Goal: Use online tool/utility: Use online tool/utility

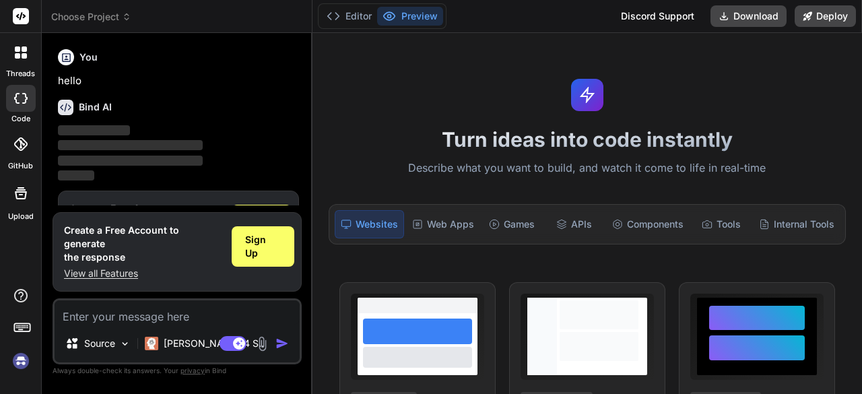
type textarea "x"
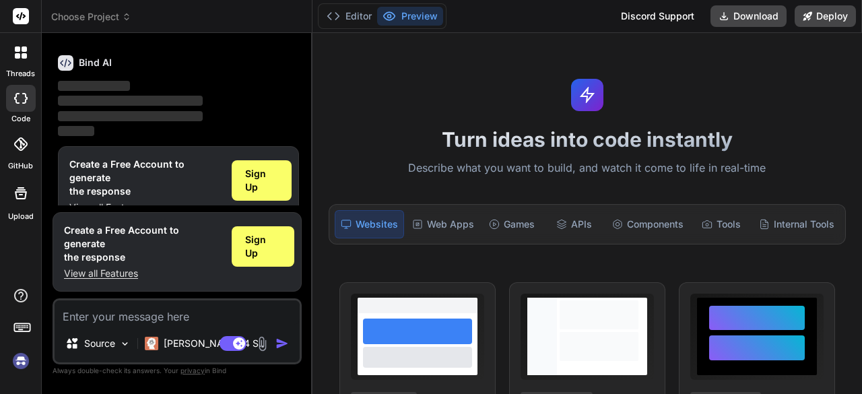
click at [123, 321] on textarea at bounding box center [177, 312] width 245 height 24
type textarea "dn.tailwindcss.com should not be used in production. To use Tailwind CSS in pro…"
type textarea "x"
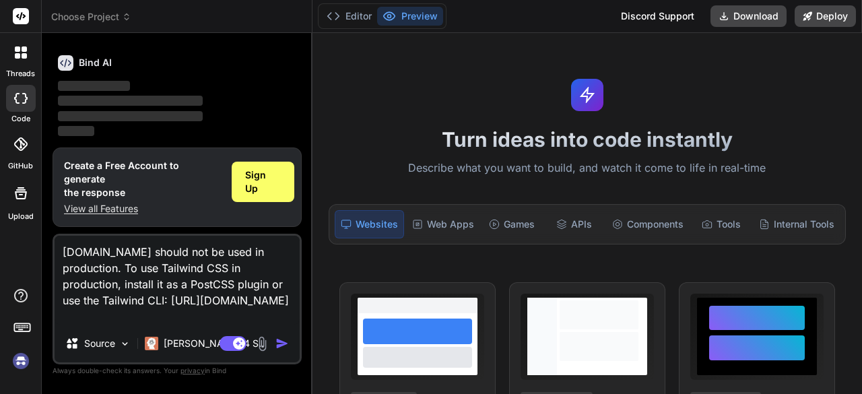
click at [202, 288] on textarea "dn.tailwindcss.com should not be used in production. To use Tailwind CSS in pro…" at bounding box center [177, 280] width 245 height 89
type textarea "x"
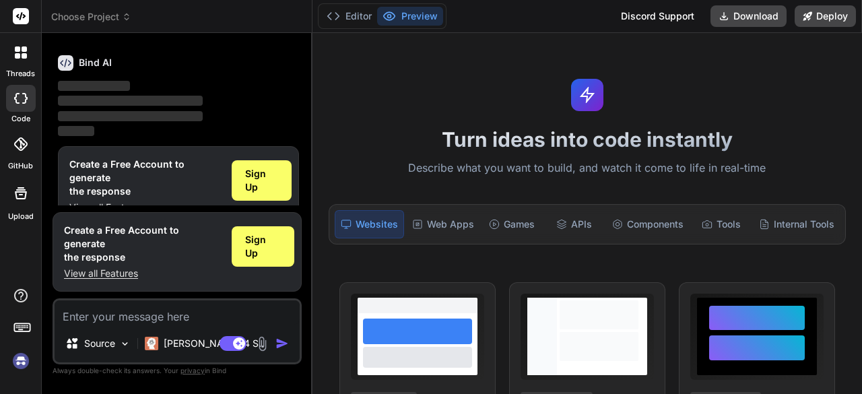
paste textarea "Crop selection advisory Soil and fertilizer recommdentation whether forecasting…"
type textarea "Crop selection advisory Soil and fertilizer recommdentation whether forecasting…"
type textarea "x"
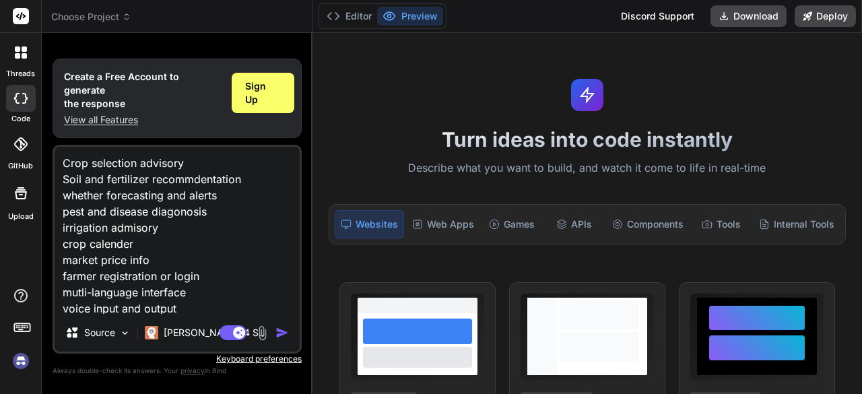
click at [65, 167] on textarea "Crop selection advisory Soil and fertilizer recommdentation whether forecasting…" at bounding box center [177, 230] width 245 height 167
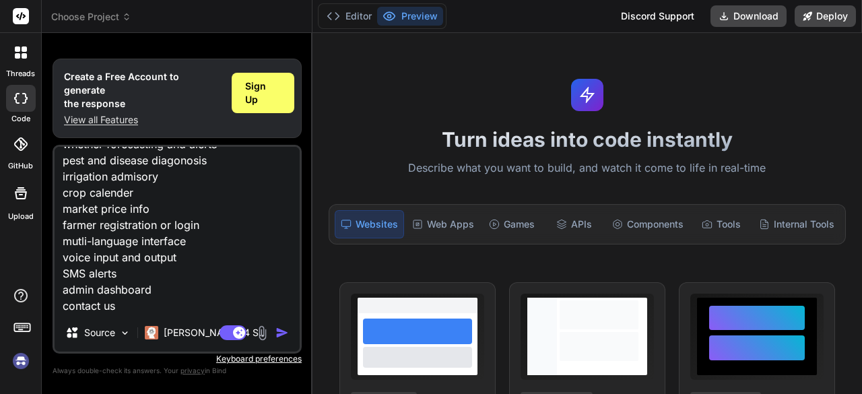
click at [173, 306] on textarea "Crop selection advisory Soil and fertilizer recommdentation whether forecasting…" at bounding box center [177, 230] width 245 height 167
type textarea "Crop selection advisory Soil and fertilizer recommdentation whether forecasting…"
type textarea "x"
type textarea "Crop selection advisory Soil and fertilizer recommdentation whether forecasting…"
type textarea "x"
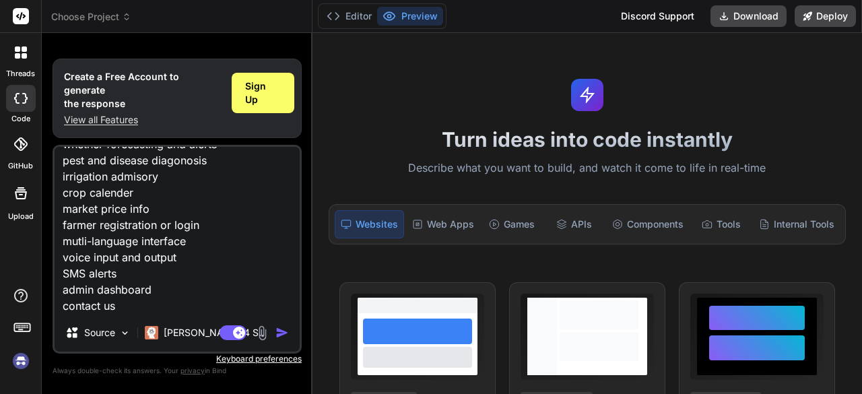
type textarea "Crop selection advisory Soil and fertilizer recommdentation whether forecasting…"
type textarea "x"
type textarea "Crop selection advisory Soil and fertilizer recommdentation whether forecasting…"
type textarea "x"
type textarea "Crop selection advisory Soil and fertilizer recommdentation whether forecasting…"
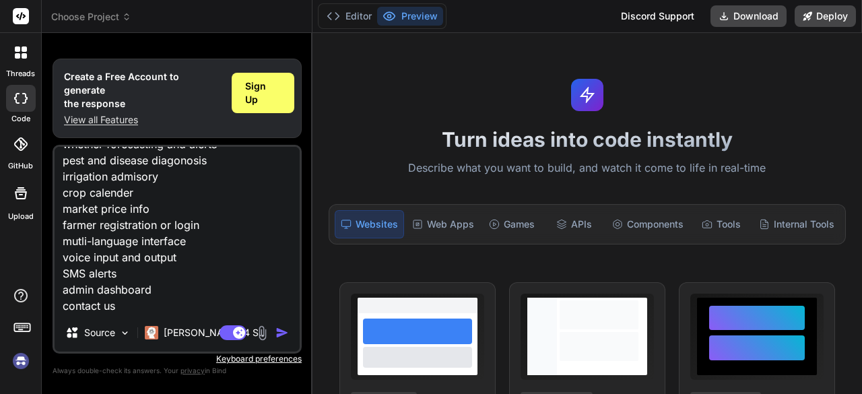
type textarea "x"
type textarea "Crop selection advisory Soil and fertilizer recommdentation whether forecasting…"
type textarea "x"
type textarea "Crop selection advisory Soil and fertilizer recommdentation whether forecasting…"
type textarea "x"
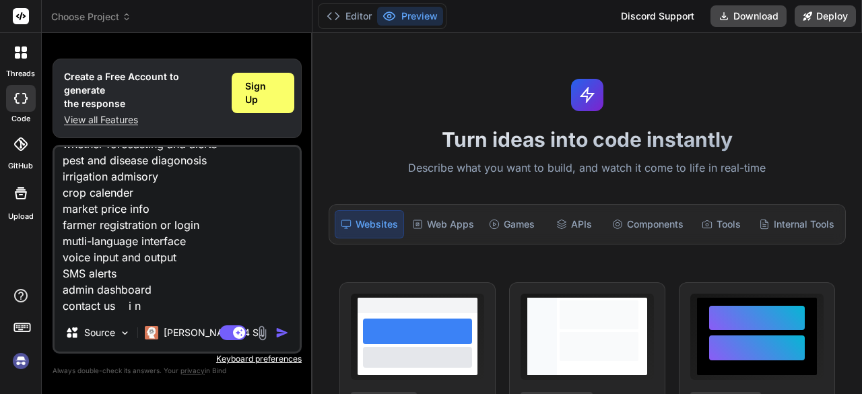
type textarea "Crop selection advisory Soil and fertilizer recommdentation whether forecasting…"
type textarea "x"
type textarea "Crop selection advisory Soil and fertilizer recommdentation whether forecasting…"
type textarea "x"
type textarea "Crop selection advisory Soil and fertilizer recommdentation whether forecasting…"
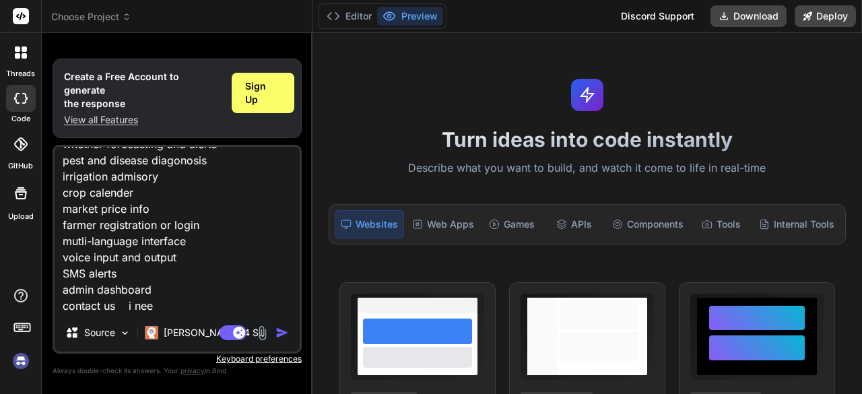
type textarea "x"
type textarea "Crop selection advisory Soil and fertilizer recommdentation whether forecasting…"
type textarea "x"
type textarea "Crop selection advisory Soil and fertilizer recommdentation whether forecasting…"
type textarea "x"
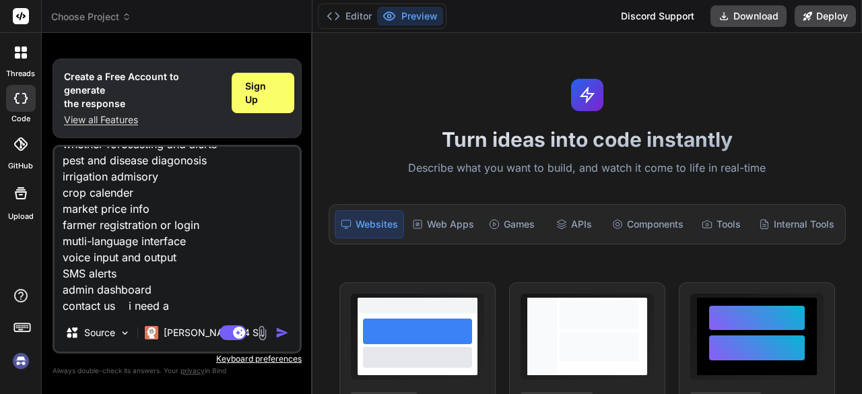
type textarea "Crop selection advisory Soil and fertilizer recommdentation whether forecasting…"
type textarea "x"
type textarea "Crop selection advisory Soil and fertilizer recommdentation whether forecasting…"
type textarea "x"
type textarea "Crop selection advisory Soil and fertilizer recommdentation whether forecasting…"
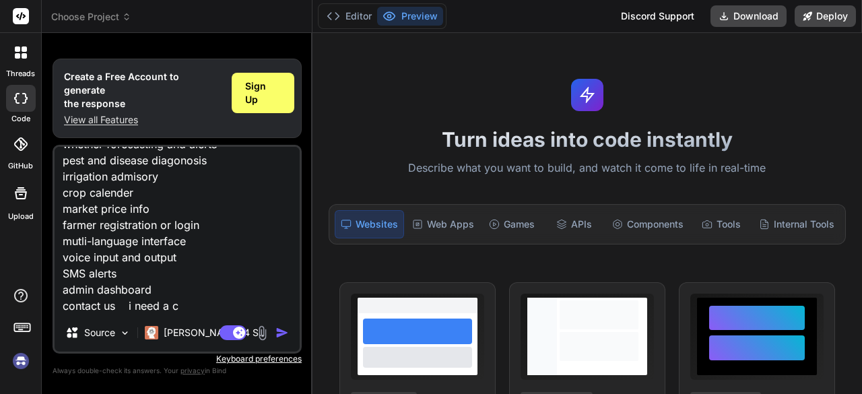
type textarea "x"
type textarea "Crop selection advisory Soil and fertilizer recommdentation whether forecasting…"
type textarea "x"
type textarea "Crop selection advisory Soil and fertilizer recommdentation whether forecasting…"
type textarea "x"
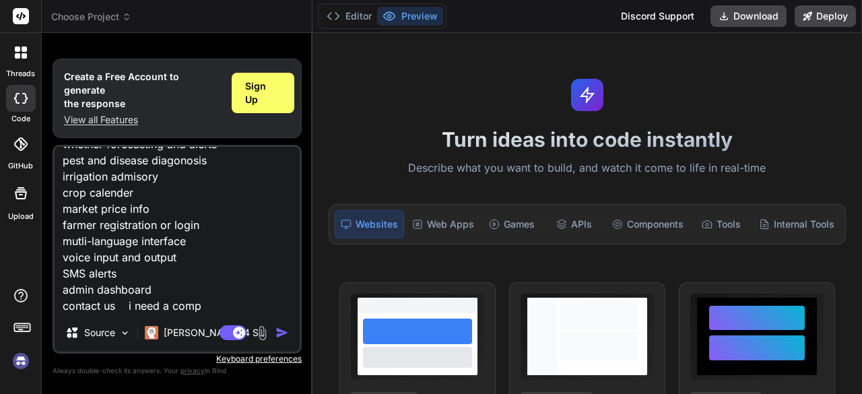
type textarea "Crop selection advisory Soil and fertilizer recommdentation whether forecasting…"
type textarea "x"
type textarea "Crop selection advisory Soil and fertilizer recommdentation whether forecasting…"
type textarea "x"
type textarea "Crop selection advisory Soil and fertilizer recommdentation whether forecasting…"
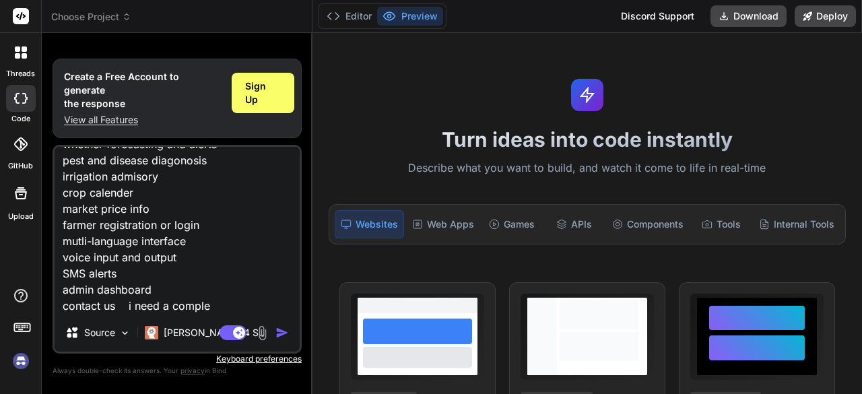
type textarea "x"
type textarea "Crop selection advisory Soil and fertilizer recommdentation whether forecasting…"
type textarea "x"
type textarea "Crop selection advisory Soil and fertilizer recommdentation whether forecasting…"
type textarea "x"
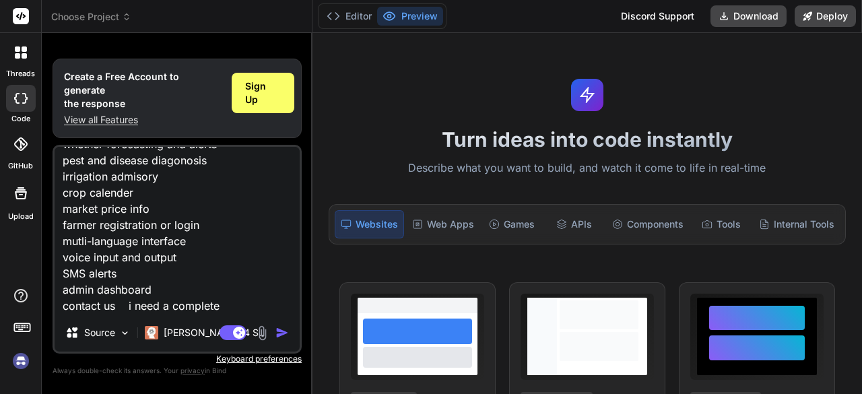
type textarea "Crop selection advisory Soil and fertilizer recommdentation whether forecasting…"
type textarea "x"
type textarea "Crop selection advisory Soil and fertilizer recommdentation whether forecasting…"
type textarea "x"
type textarea "Crop selection advisory Soil and fertilizer recommdentation whether forecasting…"
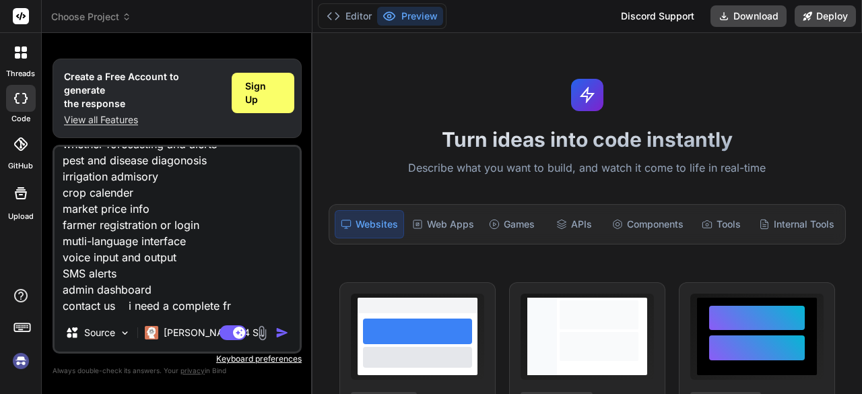
type textarea "x"
type textarea "Crop selection advisory Soil and fertilizer recommdentation whether forecasting…"
type textarea "x"
type textarea "Crop selection advisory Soil and fertilizer recommdentation whether forecasting…"
type textarea "x"
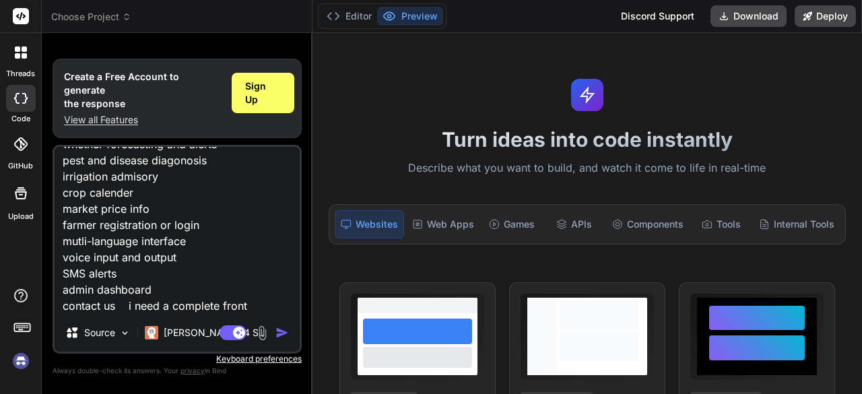
type textarea "Crop selection advisory Soil and fertilizer recommdentation whether forecasting…"
type textarea "x"
type textarea "Crop selection advisory Soil and fertilizer recommdentation whether forecasting…"
type textarea "x"
type textarea "Crop selection advisory Soil and fertilizer recommdentation whether forecasting…"
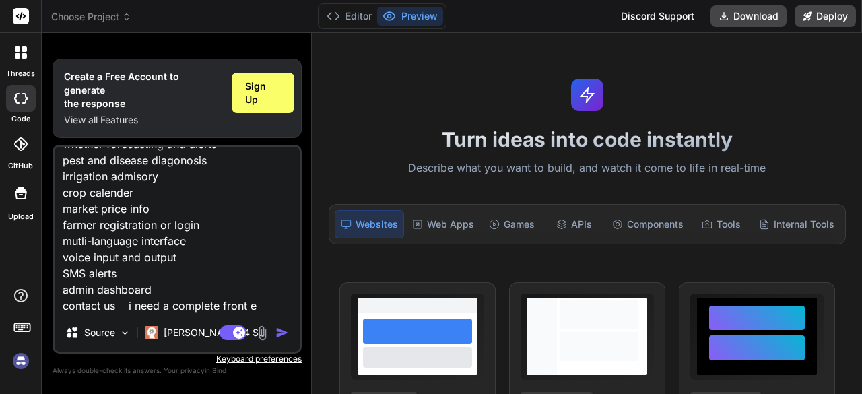
type textarea "x"
type textarea "Crop selection advisory Soil and fertilizer recommdentation whether forecasting…"
type textarea "x"
type textarea "Crop selection advisory Soil and fertilizer recommdentation whether forecasting…"
type textarea "x"
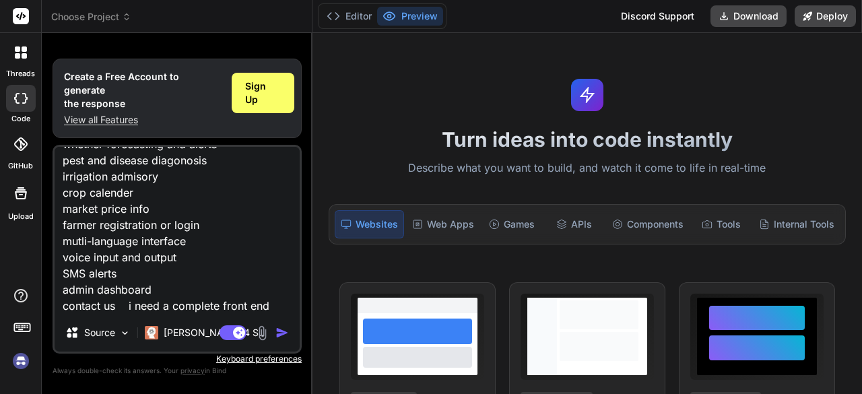
type textarea "Crop selection advisory Soil and fertilizer recommdentation whether forecasting…"
type textarea "x"
type textarea "Crop selection advisory Soil and fertilizer recommdentation whether forecasting…"
type textarea "x"
type textarea "Crop selection advisory Soil and fertilizer recommdentation whether forecasting…"
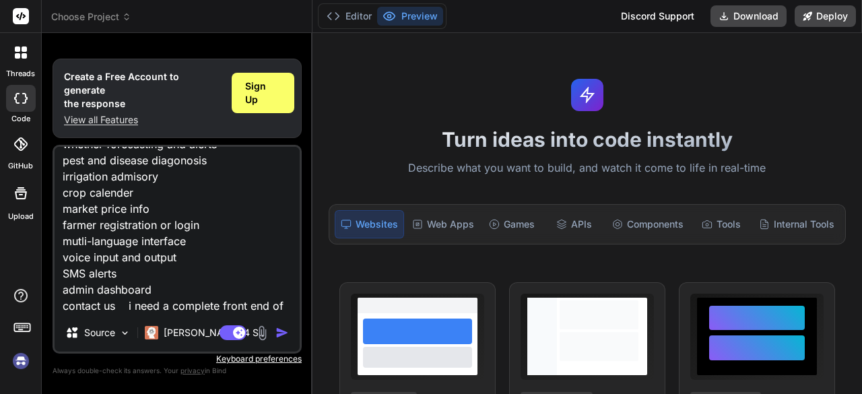
type textarea "x"
type textarea "Crop selection advisory Soil and fertilizer recommdentation whether forecasting…"
type textarea "x"
type textarea "Crop selection advisory Soil and fertilizer recommdentation whether forecasting…"
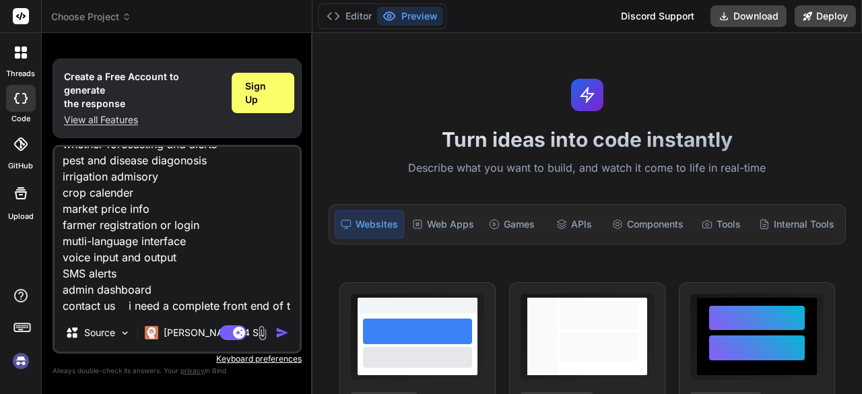
type textarea "x"
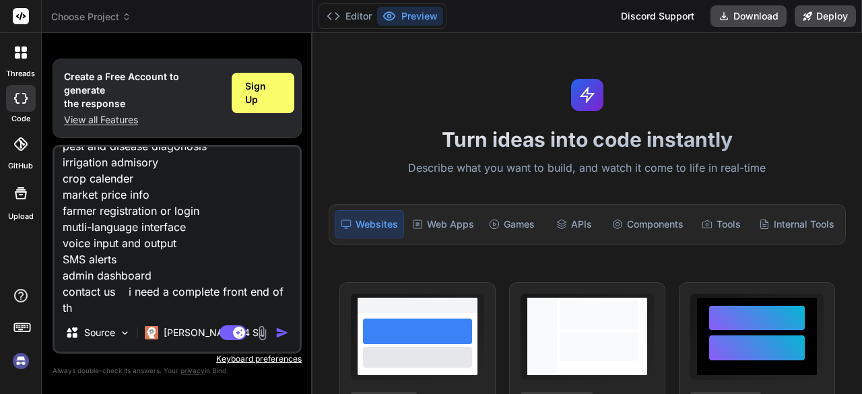
type textarea "Crop selection advisory Soil and fertilizer recommdentation whether forecasting…"
type textarea "x"
type textarea "Crop selection advisory Soil and fertilizer recommdentation whether forecasting…"
type textarea "x"
type textarea "Crop selection advisory Soil and fertilizer recommdentation whether forecasting…"
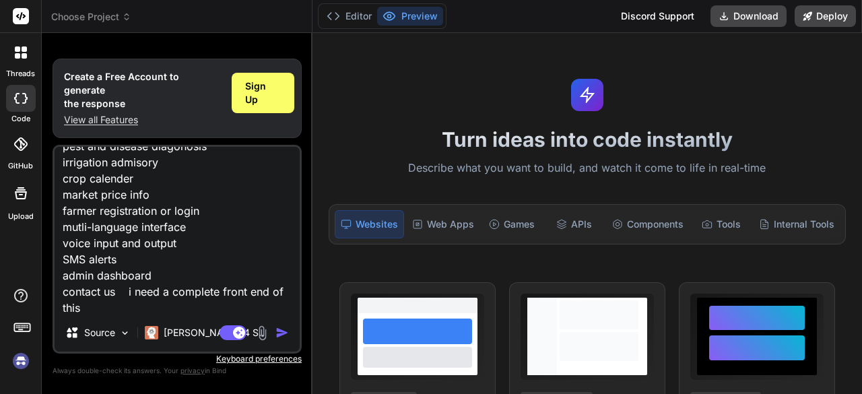
type textarea "x"
type textarea "Crop selection advisory Soil and fertilizer recommdentation whether forecasting…"
type textarea "x"
type textarea "Crop selection advisory Soil and fertilizer recommdentation whether forecasting…"
type textarea "x"
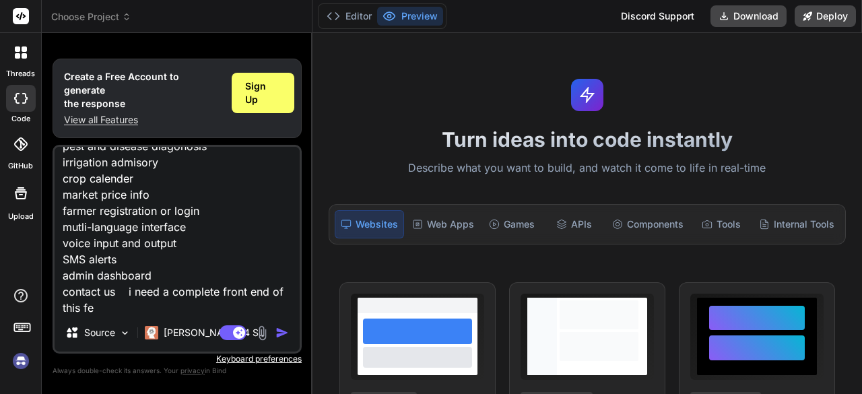
type textarea "Crop selection advisory Soil and fertilizer recommdentation whether forecasting…"
type textarea "x"
type textarea "Crop selection advisory Soil and fertilizer recommdentation whether forecasting…"
type textarea "x"
type textarea "Crop selection advisory Soil and fertilizer recommdentation whether forecasting…"
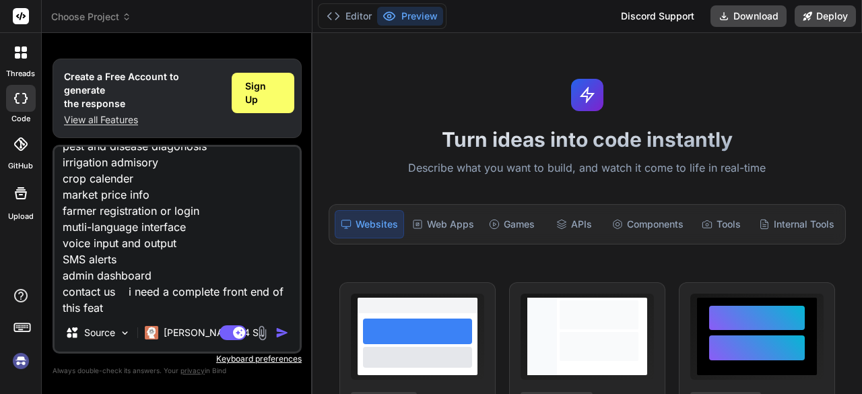
type textarea "x"
type textarea "Crop selection advisory Soil and fertilizer recommdentation whether forecasting…"
type textarea "x"
type textarea "Crop selection advisory Soil and fertilizer recommdentation whether forecasting…"
type textarea "x"
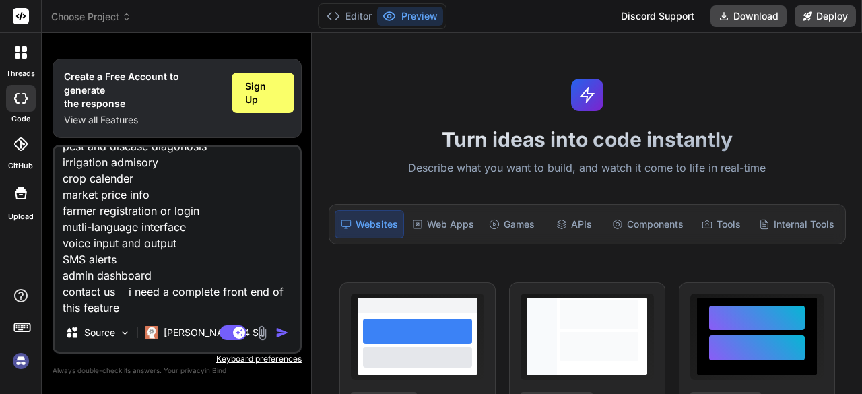
type textarea "Crop selection advisory Soil and fertilizer recommdentation whether forecasting…"
type textarea "x"
type textarea "Crop selection advisory Soil and fertilizer recommdentation whether forecasting…"
type textarea "x"
type textarea "Crop selection advisory Soil and fertilizer recommdentation whether forecasting…"
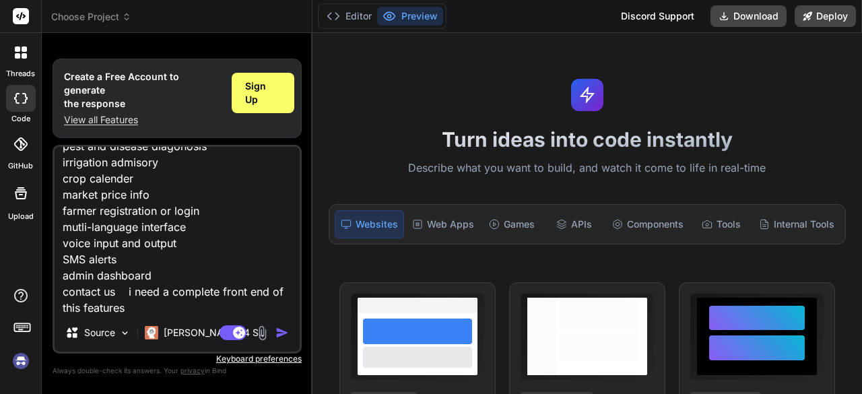
type textarea "x"
type textarea "Crop selection advisory Soil and fertilizer recommdentation whether forecasting…"
type textarea "x"
type textarea "Crop selection advisory Soil and fertilizer recommdentation whether forecasting…"
type textarea "x"
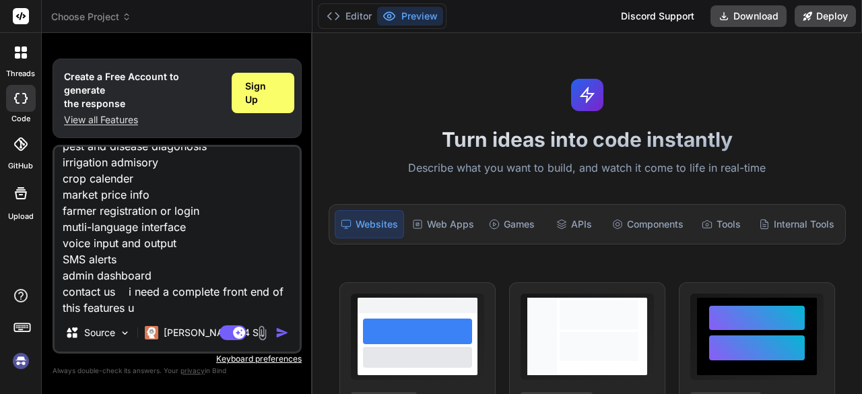
type textarea "Crop selection advisory Soil and fertilizer recommdentation whether forecasting…"
type textarea "x"
type textarea "Crop selection advisory Soil and fertilizer recommdentation whether forecasting…"
type textarea "x"
type textarea "Crop selection advisory Soil and fertilizer recommdentation whether forecasting…"
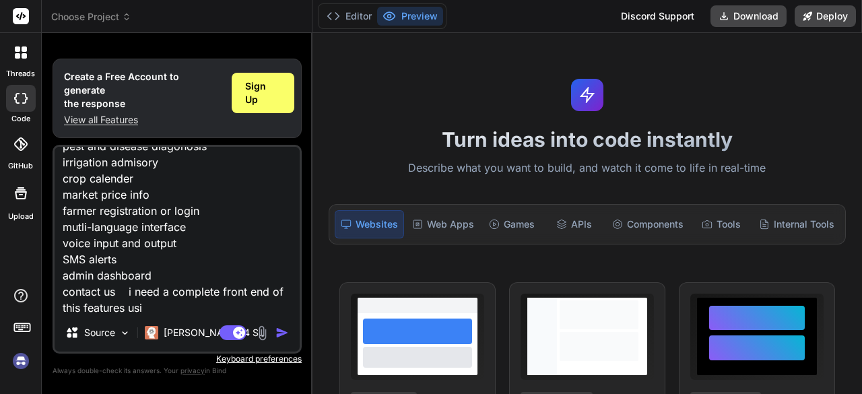
type textarea "x"
type textarea "Crop selection advisory Soil and fertilizer recommdentation whether forecasting…"
type textarea "x"
type textarea "Crop selection advisory Soil and fertilizer recommdentation whether forecasting…"
type textarea "x"
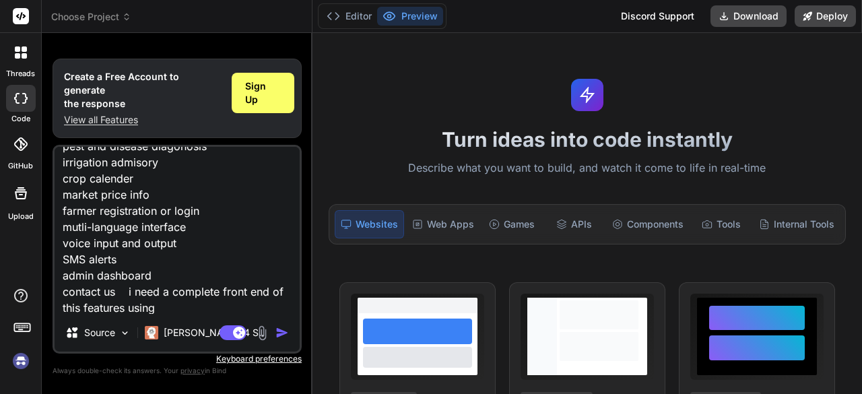
type textarea "Crop selection advisory Soil and fertilizer recommdentation whether forecasting…"
type textarea "x"
type textarea "Crop selection advisory Soil and fertilizer recommdentation whether forecasting…"
type textarea "x"
type textarea "Crop selection advisory Soil and fertilizer recommdentation whether forecasting…"
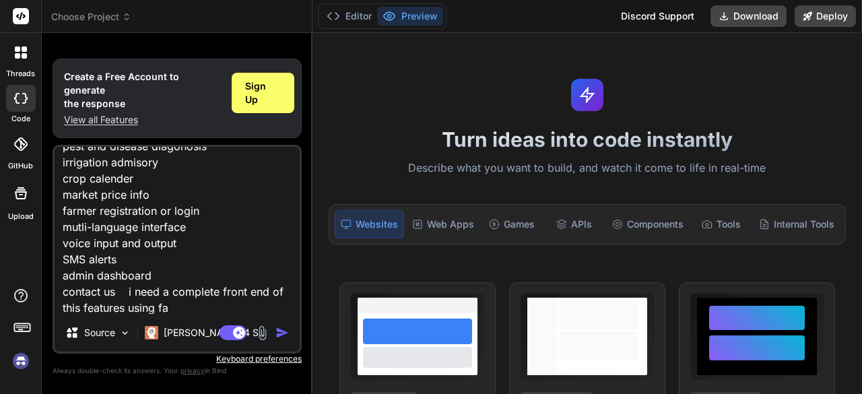
type textarea "x"
type textarea "Crop selection advisory Soil and fertilizer recommdentation whether forecasting…"
type textarea "x"
type textarea "Crop selection advisory Soil and fertilizer recommdentation whether forecasting…"
type textarea "x"
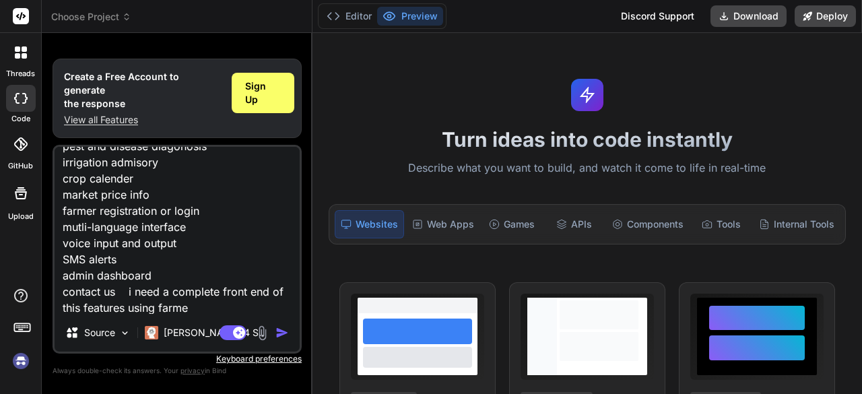
type textarea "Crop selection advisory Soil and fertilizer recommdentation whether forecasting…"
type textarea "x"
type textarea "Crop selection advisory Soil and fertilizer recommdentation whether forecasting…"
type textarea "x"
type textarea "Crop selection advisory Soil and fertilizer recommdentation whether forecasting…"
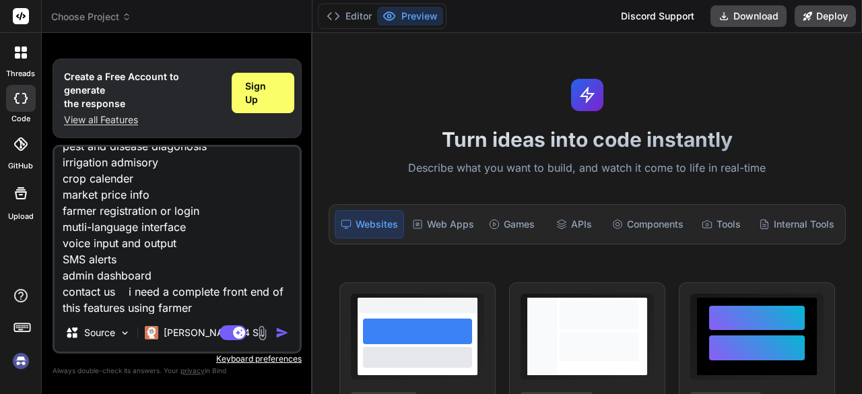
type textarea "x"
type textarea "Crop selection advisory Soil and fertilizer recommdentation whether forecasting…"
type textarea "x"
type textarea "Crop selection advisory Soil and fertilizer recommdentation whether forecasting…"
type textarea "x"
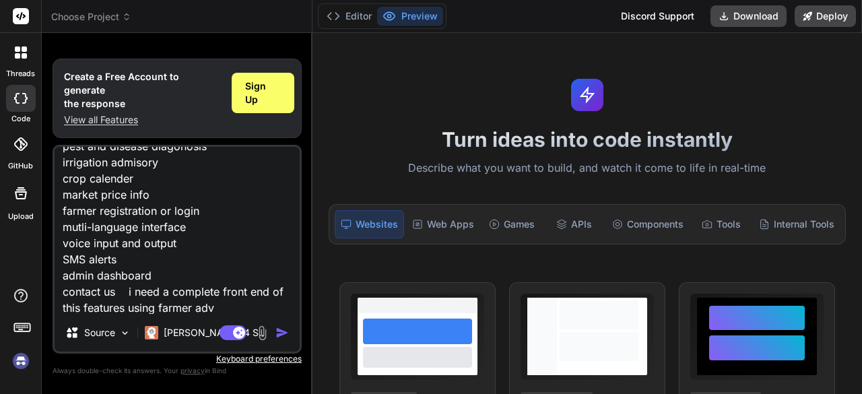
type textarea "Crop selection advisory Soil and fertilizer recommdentation whether forecasting…"
type textarea "x"
type textarea "Crop selection advisory Soil and fertilizer recommdentation whether forecasting…"
type textarea "x"
type textarea "Crop selection advisory Soil and fertilizer recommdentation whether forecasting…"
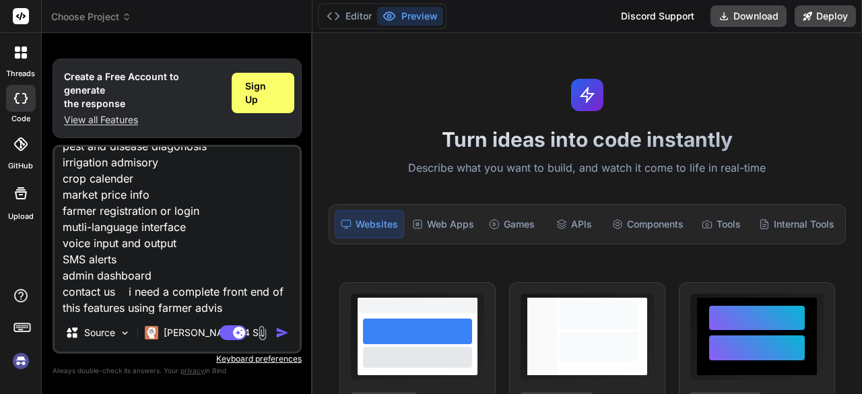
type textarea "x"
type textarea "Crop selection advisory Soil and fertilizer recommdentation whether forecasting…"
type textarea "x"
type textarea "Crop selection advisory Soil and fertilizer recommdentation whether forecasting…"
type textarea "x"
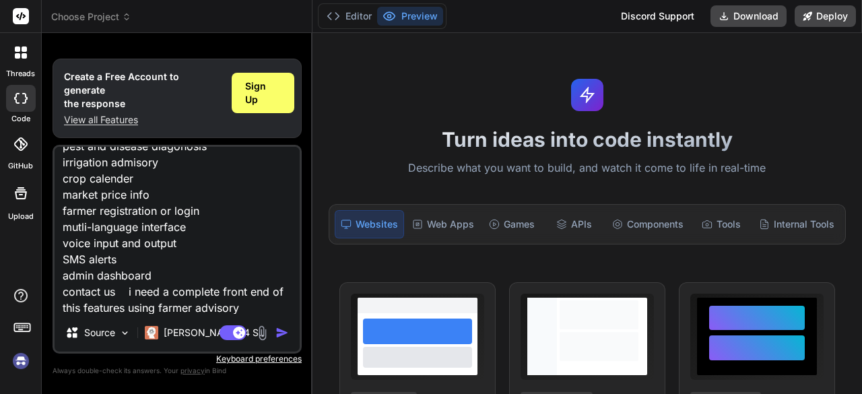
type textarea "Crop selection advisory Soil and fertilizer recommdentation whether forecasting…"
type textarea "x"
type textarea "Crop selection advisory Soil and fertilizer recommdentation whether forecasting…"
type textarea "x"
type textarea "Crop selection advisory Soil and fertilizer recommdentation whether forecasting…"
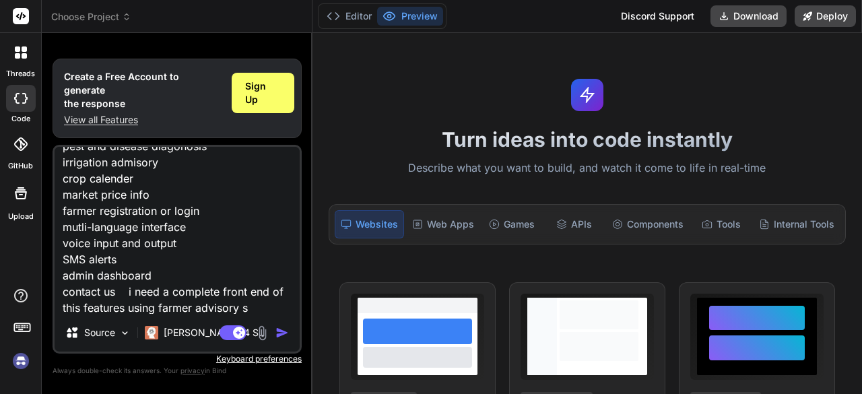
type textarea "x"
type textarea "Crop selection advisory Soil and fertilizer recommdentation whether forecasting…"
type textarea "x"
type textarea "Crop selection advisory Soil and fertilizer recommdentation whether forecasting…"
type textarea "x"
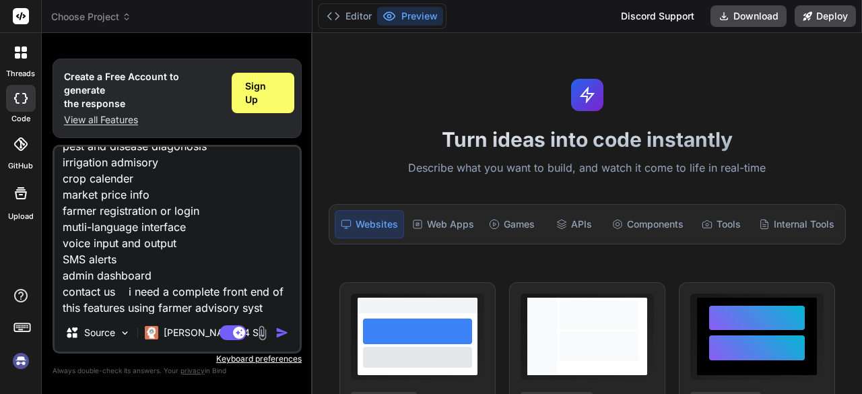
type textarea "Crop selection advisory Soil and fertilizer recommdentation whether forecasting…"
type textarea "x"
type textarea "Crop selection advisory Soil and fertilizer recommdentation whether forecasting…"
type textarea "x"
type textarea "Crop selection advisory Soil and fertilizer recommdentation whether forecasting…"
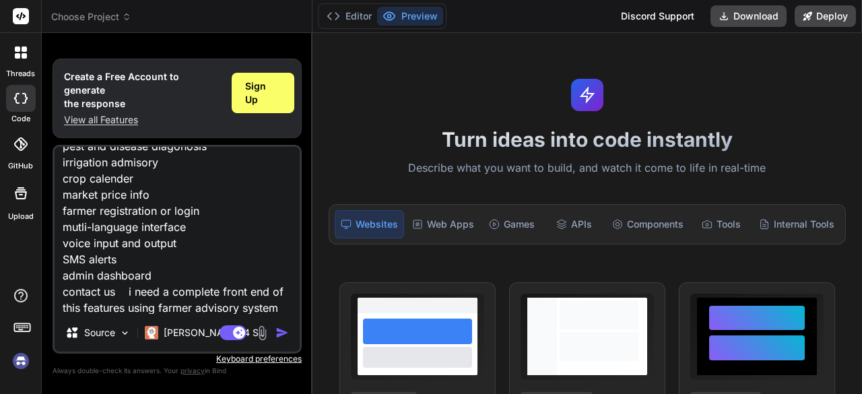
click at [282, 335] on img "button" at bounding box center [281, 332] width 13 height 13
click at [280, 106] on span "Sign Up" at bounding box center [263, 92] width 36 height 27
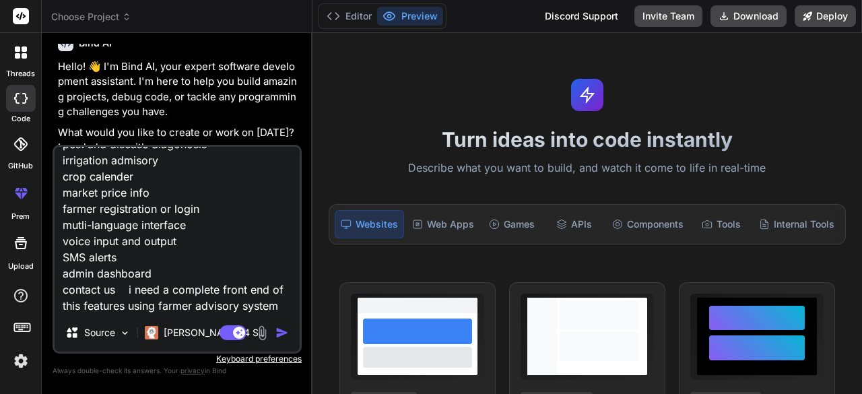
scroll to position [63, 0]
type textarea "x"
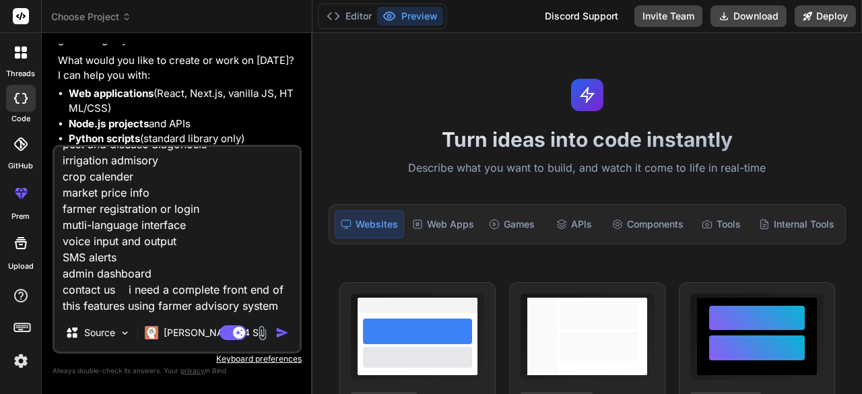
scroll to position [205, 0]
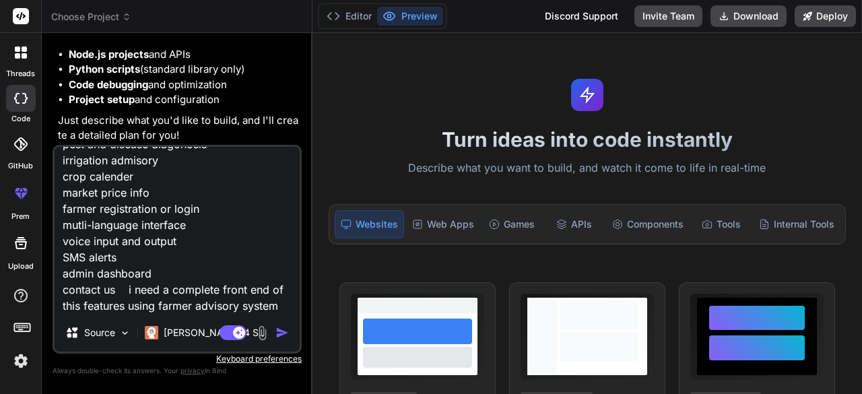
click at [187, 258] on textarea "Crop selection advisory Soil and fertilizer recommdentation whether forecasting…" at bounding box center [177, 230] width 245 height 167
type textarea "x"
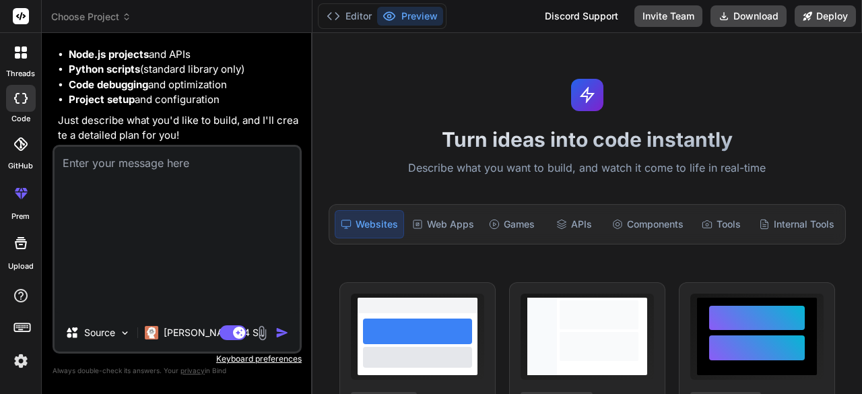
scroll to position [52, 0]
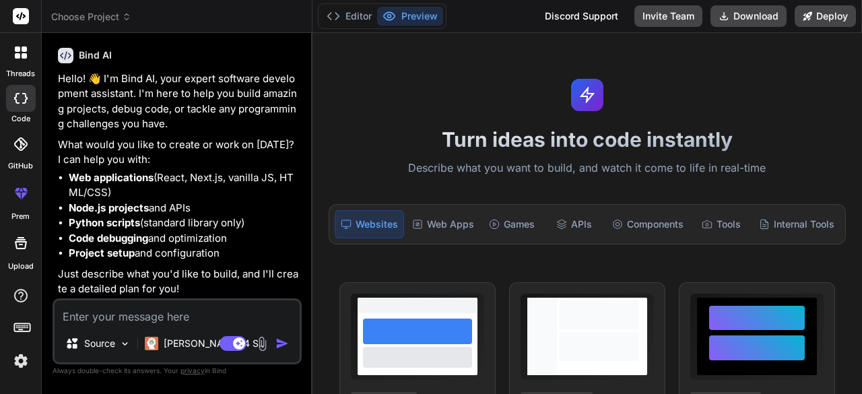
type textarea "w"
type textarea "x"
type textarea "we"
type textarea "x"
type textarea "web"
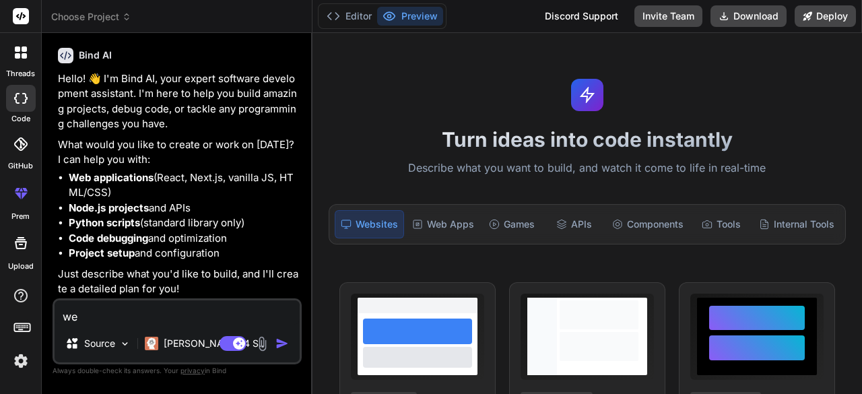
type textarea "x"
type textarea "web"
type textarea "x"
type textarea "web a"
type textarea "x"
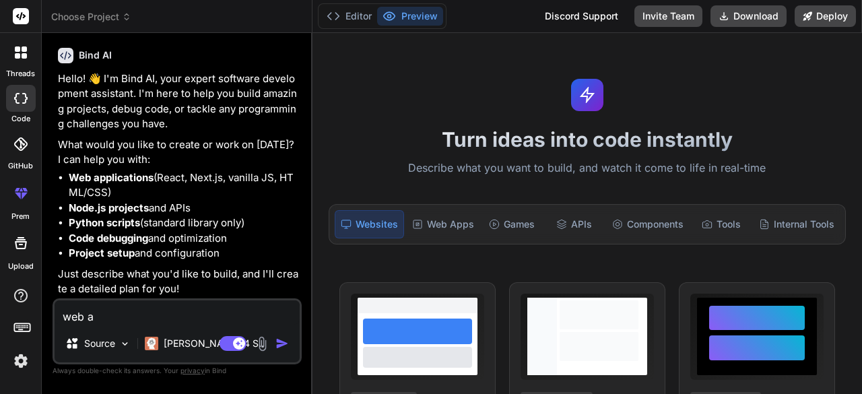
type textarea "web ap"
type textarea "x"
type textarea "web app"
type textarea "x"
type textarea "web appl"
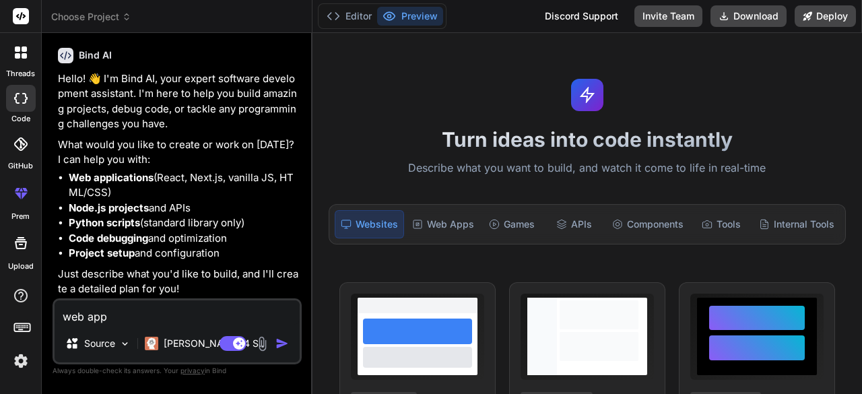
type textarea "x"
type textarea "web appli"
type textarea "x"
type textarea "web applic"
type textarea "x"
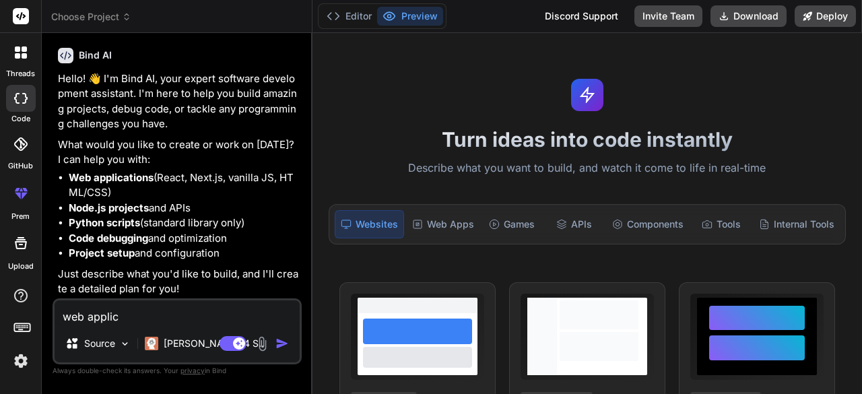
type textarea "web applica"
type textarea "x"
type textarea "web applicat"
type textarea "x"
type textarea "web applicati"
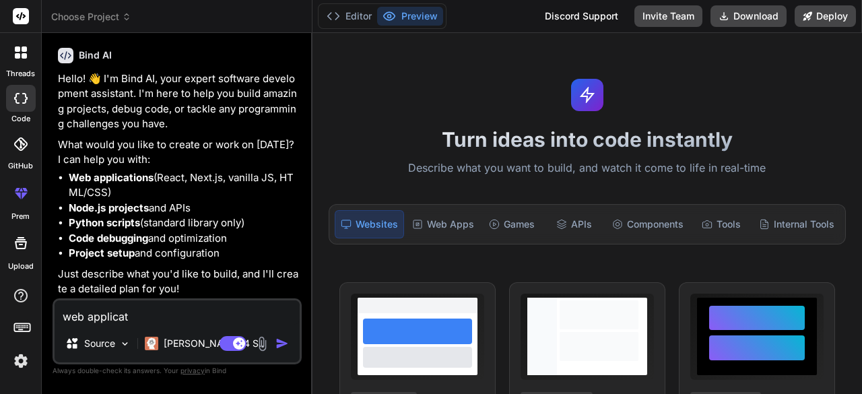
type textarea "x"
type textarea "web applicatio"
type textarea "x"
type textarea "web application"
type textarea "x"
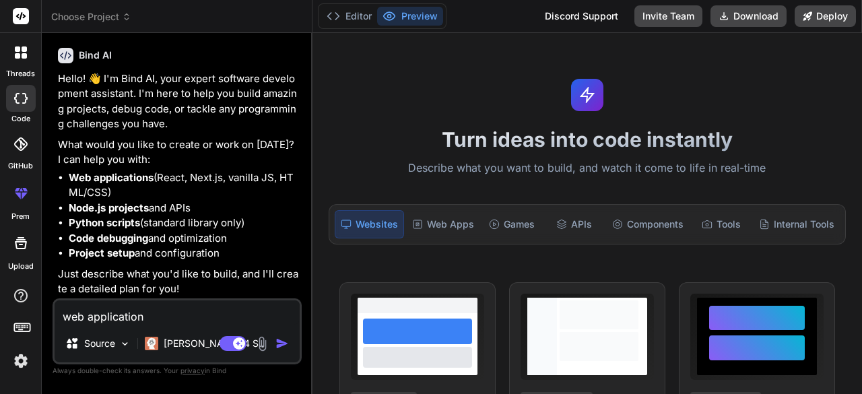
type textarea "web applications"
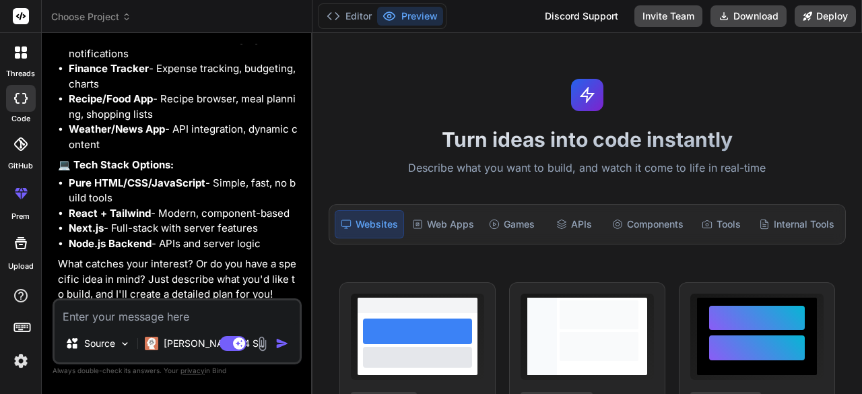
scroll to position [691, 0]
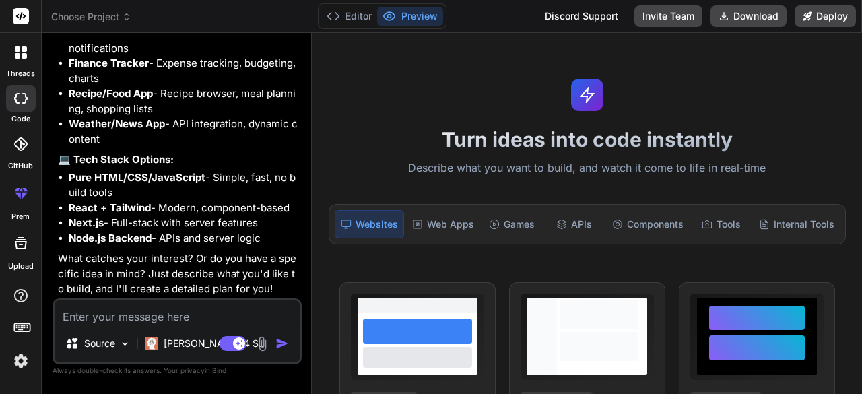
click at [106, 309] on textarea at bounding box center [177, 312] width 245 height 24
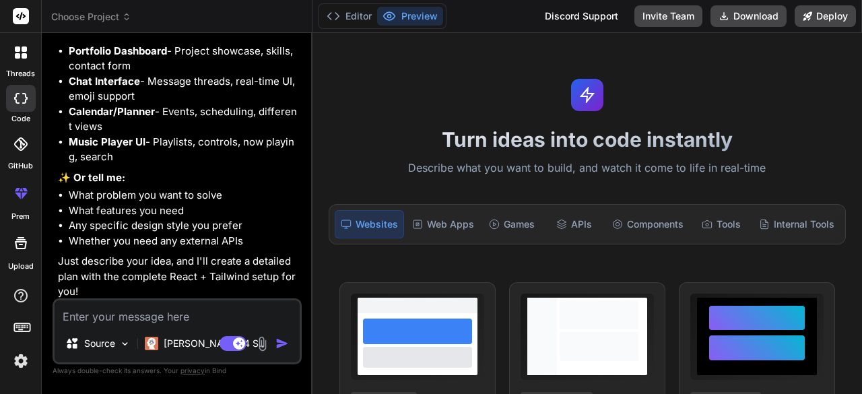
scroll to position [1330, 0]
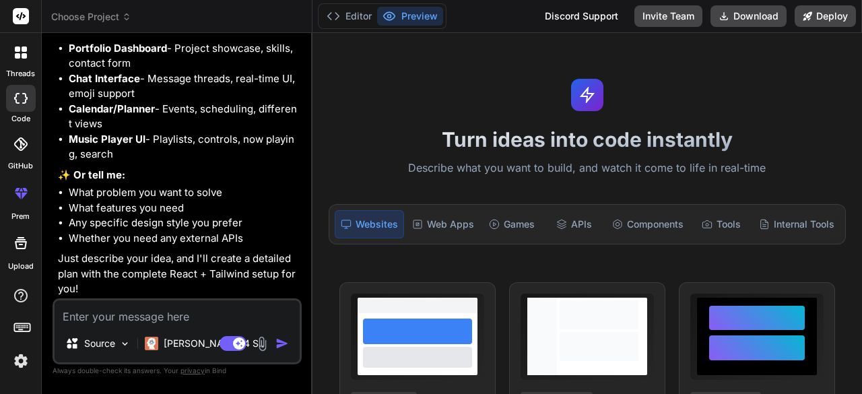
click at [108, 313] on textarea at bounding box center [177, 312] width 245 height 24
paste textarea "Crop selection advisory Soil and fertilizer recommdentation whether forecasting…"
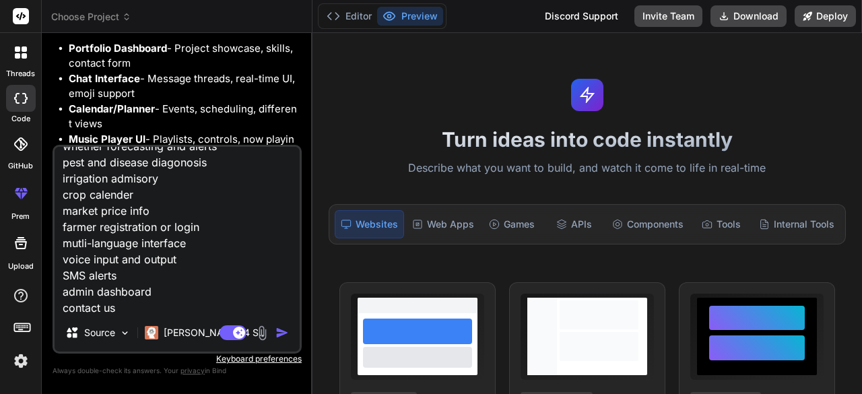
scroll to position [0, 0]
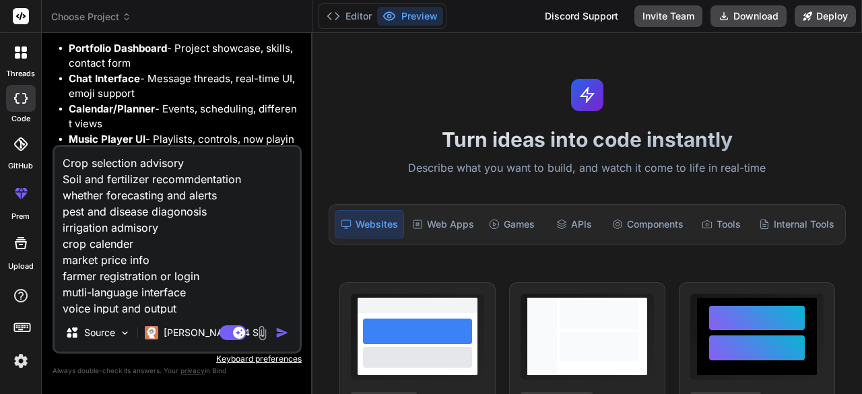
click at [64, 164] on textarea "Crop selection advisory Soil and fertilizer recommdentation whether forecasting…" at bounding box center [177, 230] width 245 height 167
click at [75, 174] on textarea "Crop selection advisory Soil and fertilizer recommdentation whether forecasting…" at bounding box center [177, 230] width 245 height 167
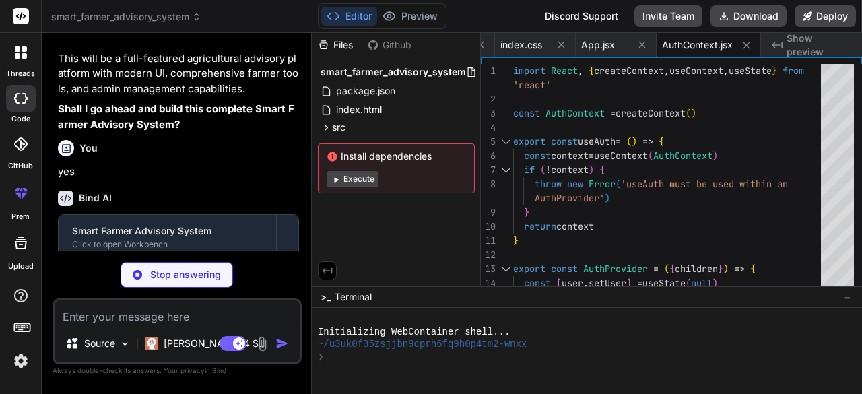
scroll to position [0, 368]
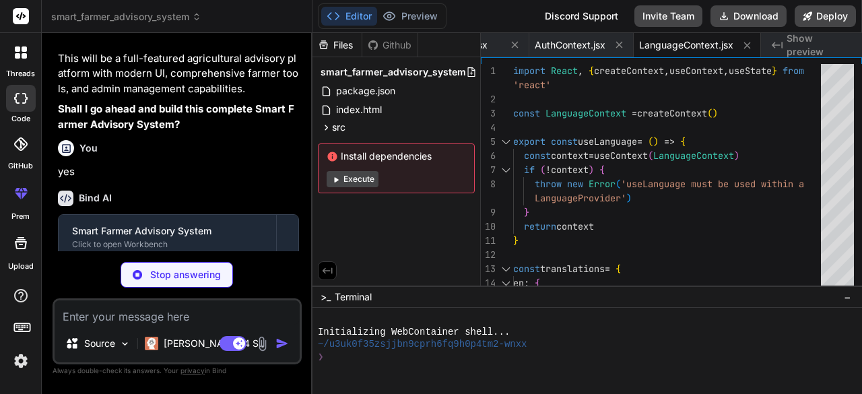
click at [357, 176] on button "Execute" at bounding box center [353, 179] width 52 height 16
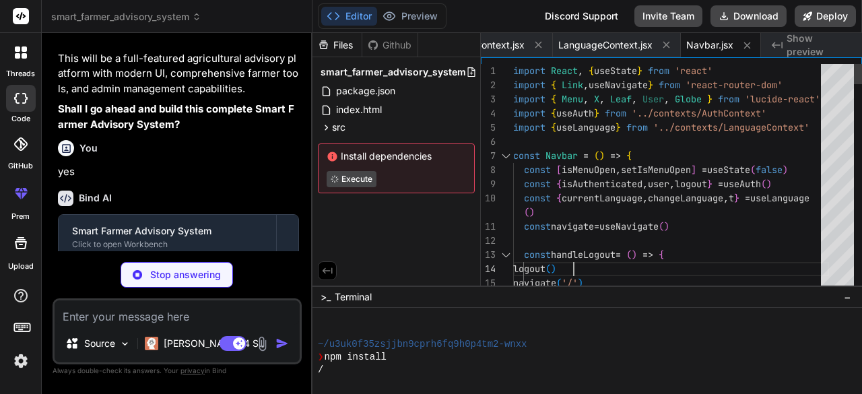
scroll to position [0, 0]
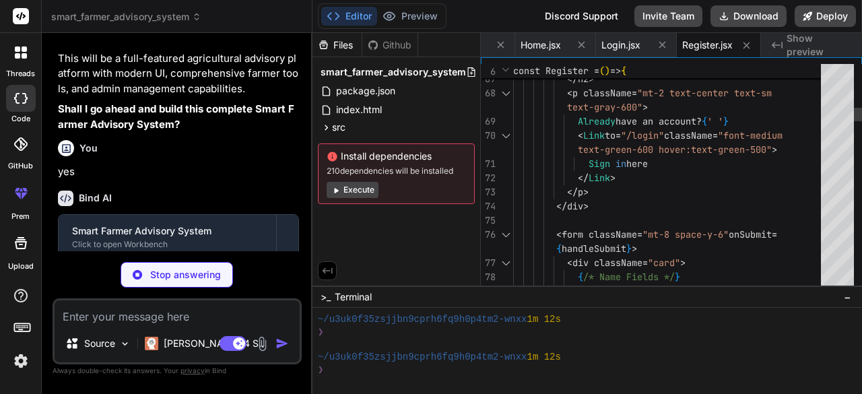
scroll to position [176, 0]
click at [354, 197] on div "Install dependencies 210 dependencies will be installed Execute" at bounding box center [396, 173] width 157 height 61
click at [354, 196] on button "Execute" at bounding box center [353, 190] width 52 height 16
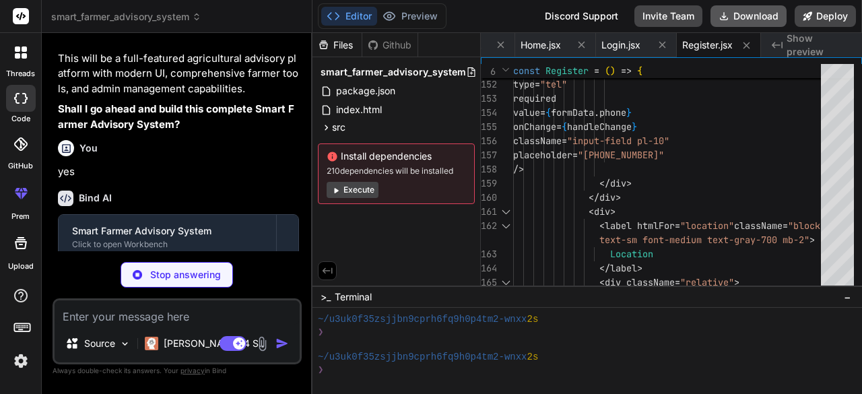
scroll to position [0, 873]
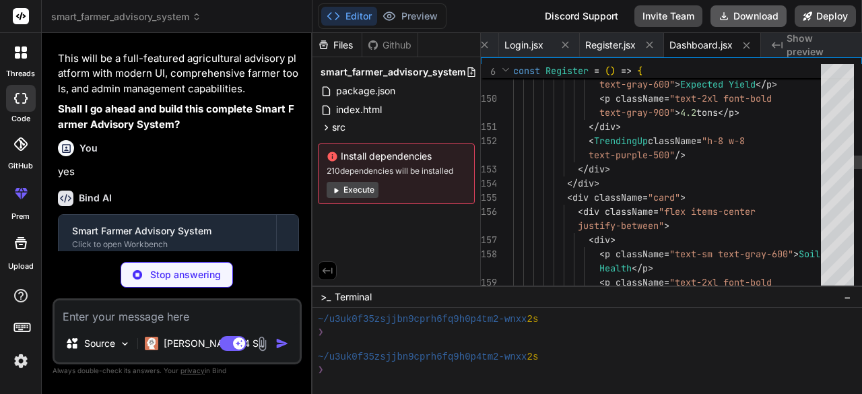
click at [743, 14] on button "Download" at bounding box center [748, 16] width 76 height 22
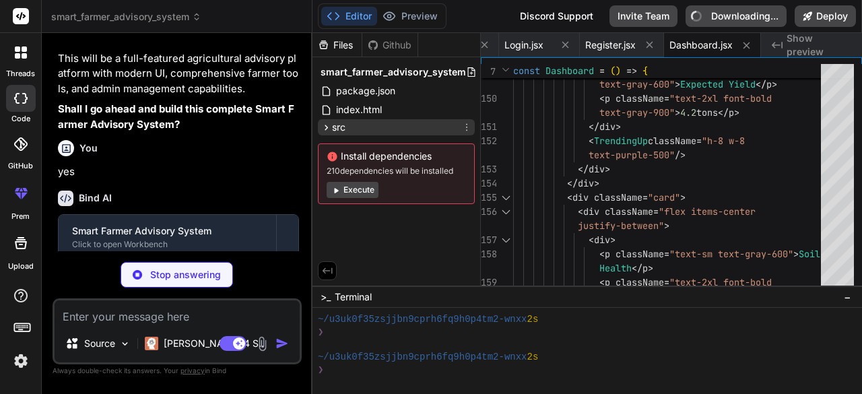
click at [440, 133] on div "src" at bounding box center [396, 127] width 157 height 16
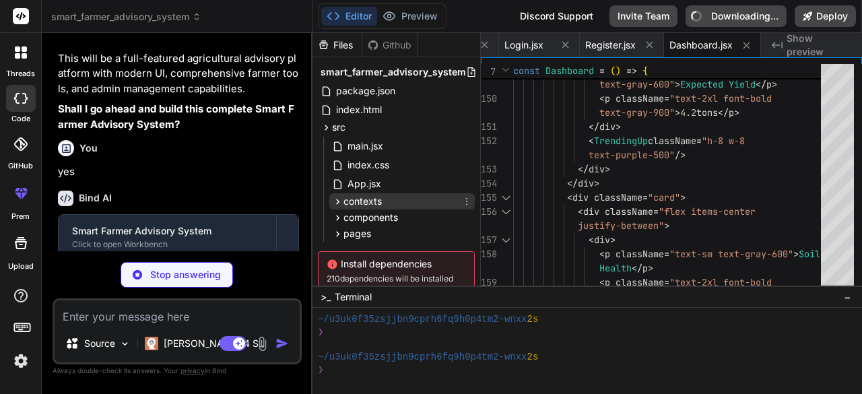
click at [400, 202] on div "contexts" at bounding box center [401, 201] width 145 height 16
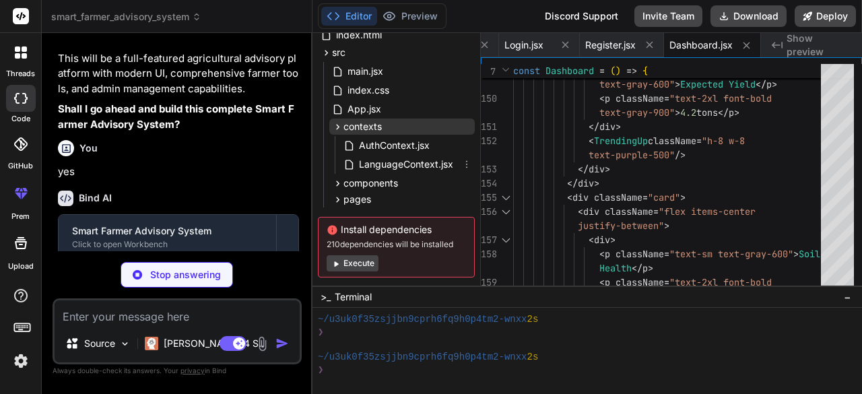
scroll to position [85, 0]
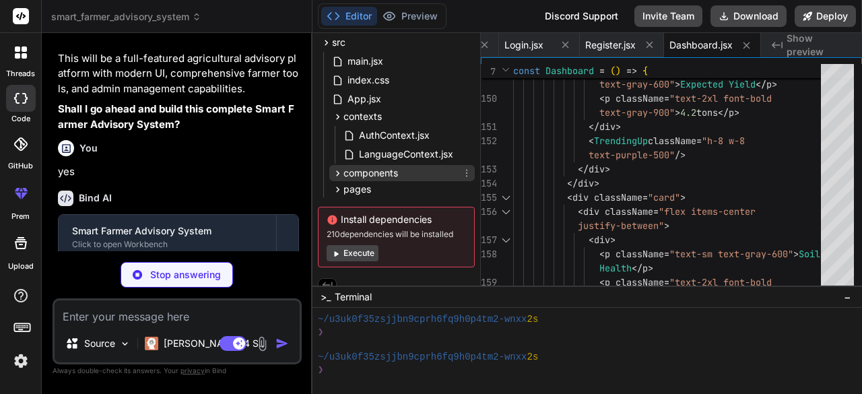
click at [418, 172] on div "components" at bounding box center [401, 173] width 145 height 16
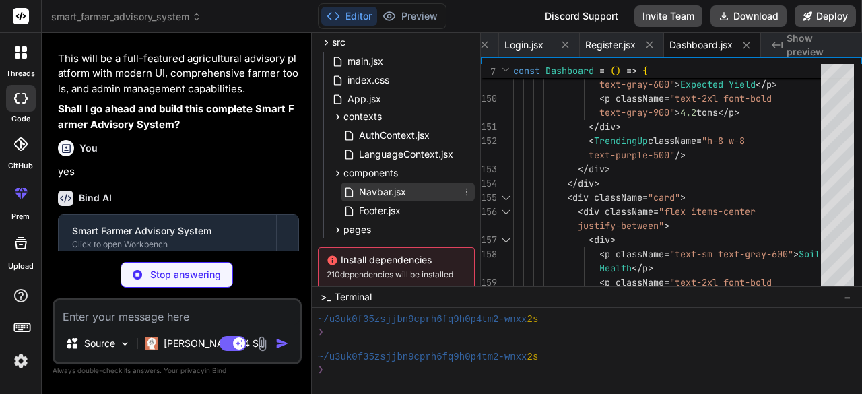
scroll to position [138, 0]
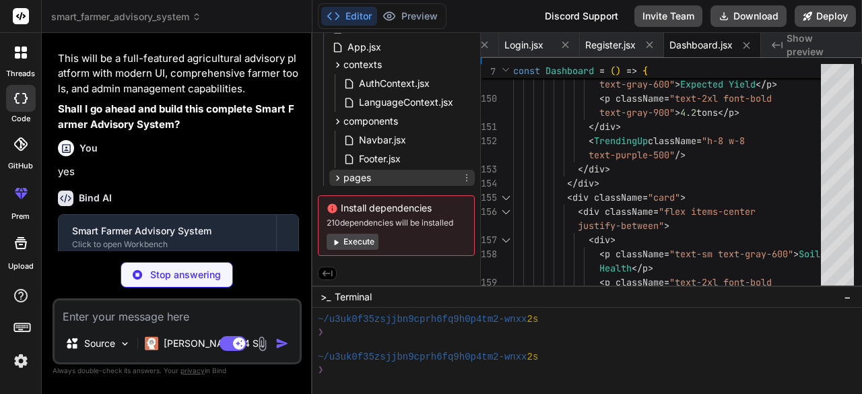
click at [385, 177] on div "pages" at bounding box center [401, 178] width 145 height 16
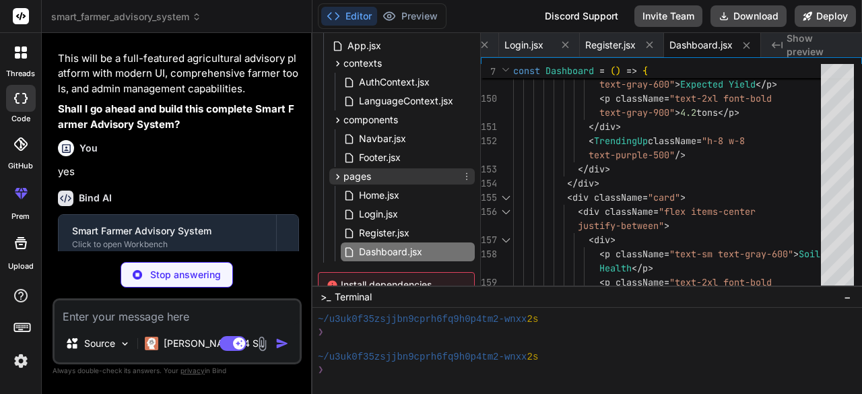
click at [436, 172] on div "pages" at bounding box center [401, 176] width 145 height 16
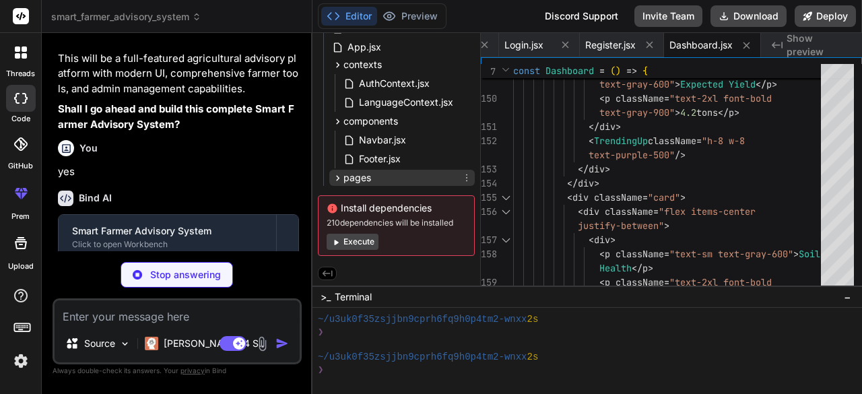
click at [436, 172] on div "pages" at bounding box center [401, 178] width 145 height 16
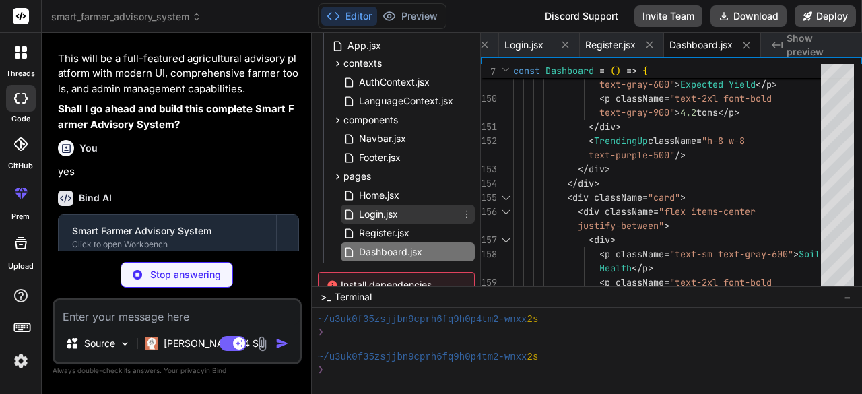
scroll to position [216, 0]
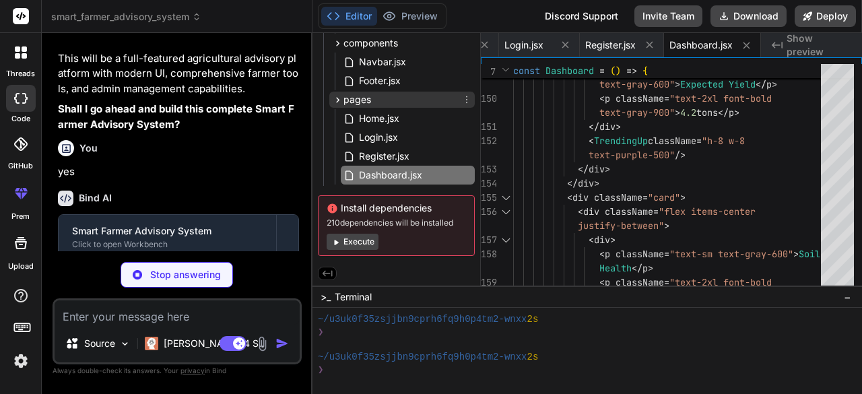
click at [397, 104] on div "pages" at bounding box center [401, 100] width 145 height 16
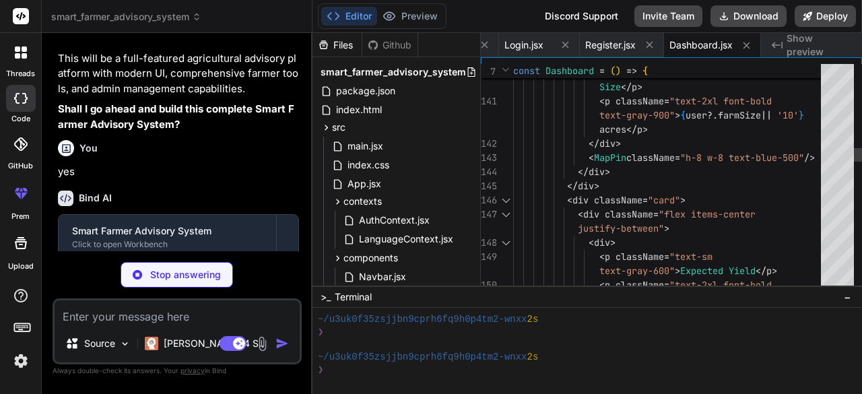
scroll to position [0, 0]
click at [823, 11] on button "Deploy" at bounding box center [825, 16] width 61 height 22
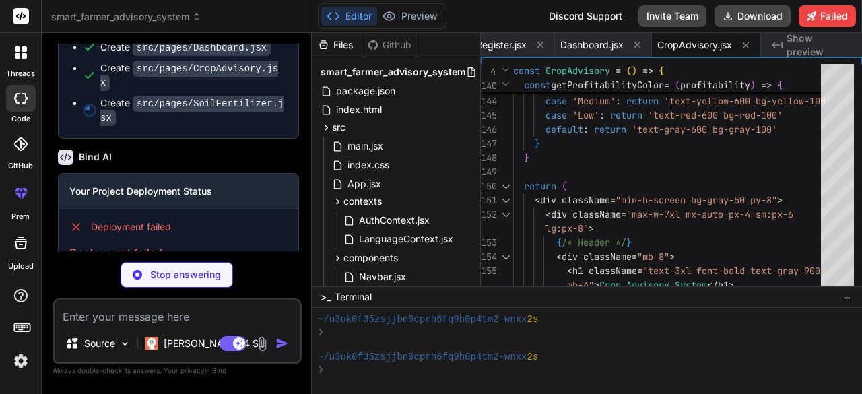
scroll to position [2866, 0]
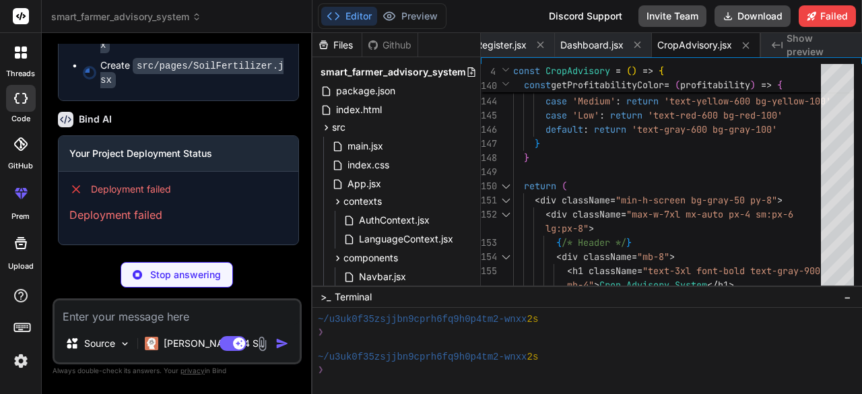
click at [154, 218] on p "Deployment failed" at bounding box center [178, 215] width 218 height 16
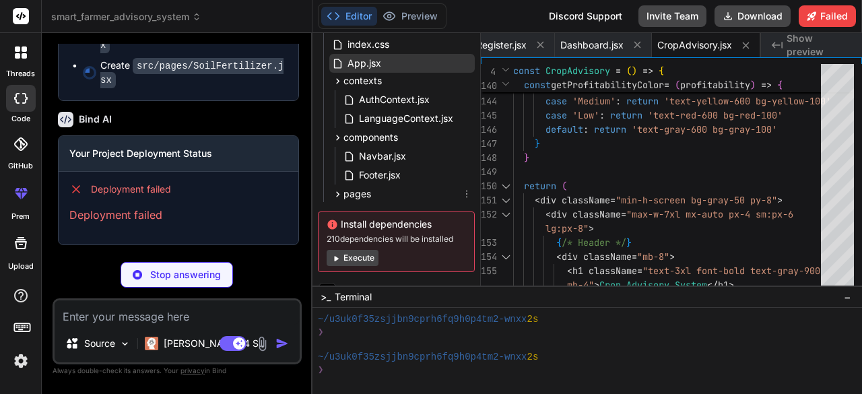
scroll to position [138, 0]
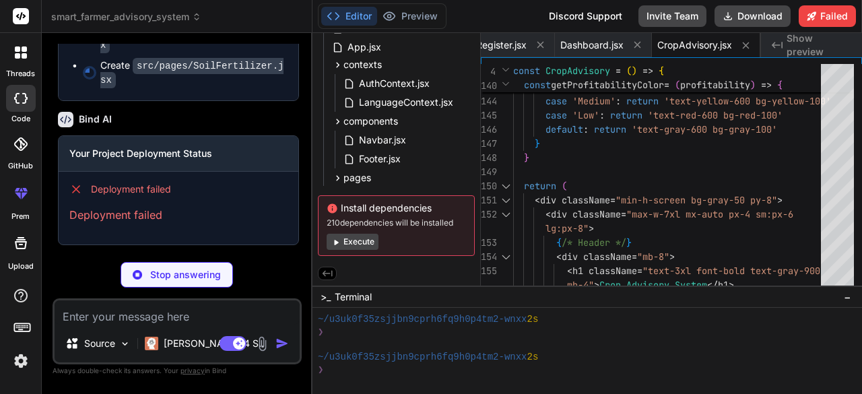
click at [364, 242] on button "Execute" at bounding box center [353, 242] width 52 height 16
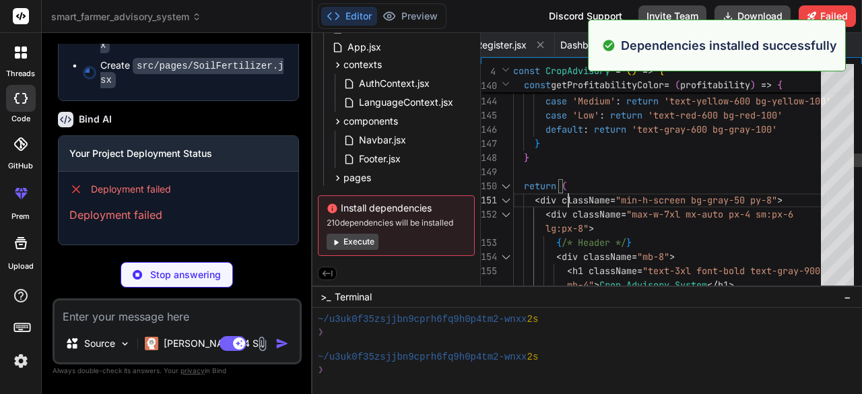
scroll to position [0, 0]
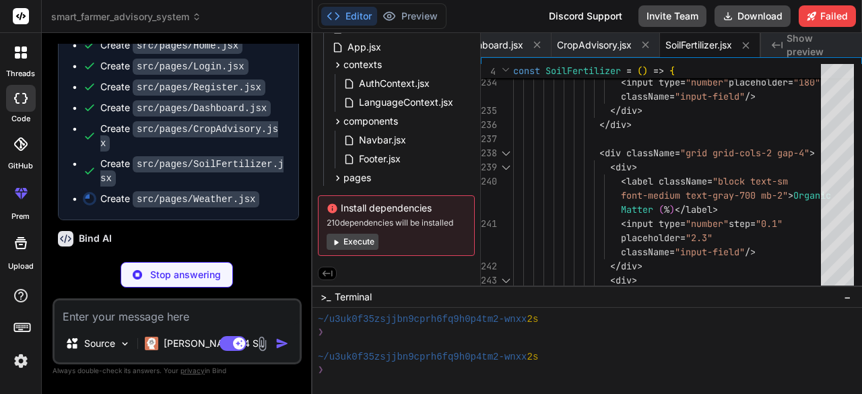
scroll to position [2886, 0]
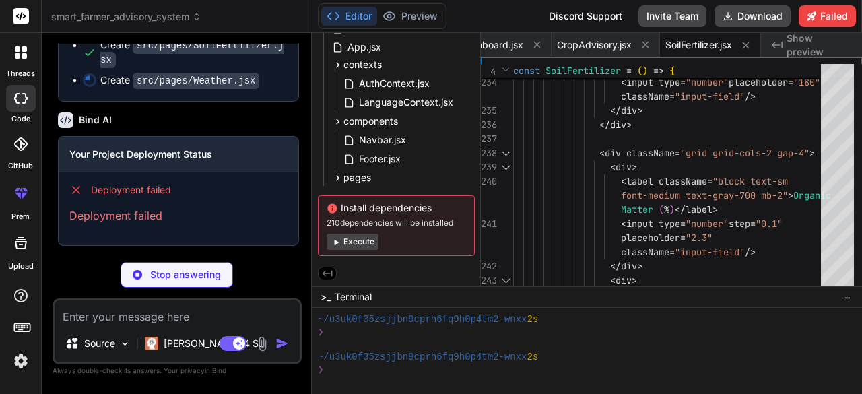
click at [779, 40] on icon "Created with Pixso." at bounding box center [777, 45] width 11 height 11
click at [406, 170] on div "pages" at bounding box center [401, 178] width 145 height 16
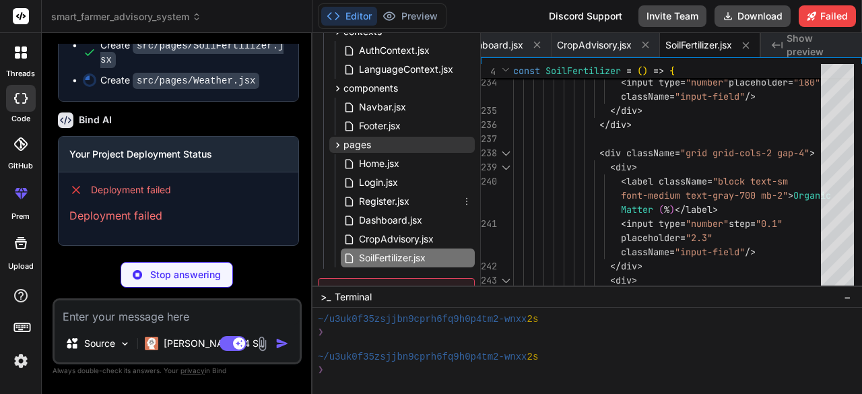
scroll to position [169, 0]
click at [418, 141] on div "pages" at bounding box center [401, 145] width 145 height 16
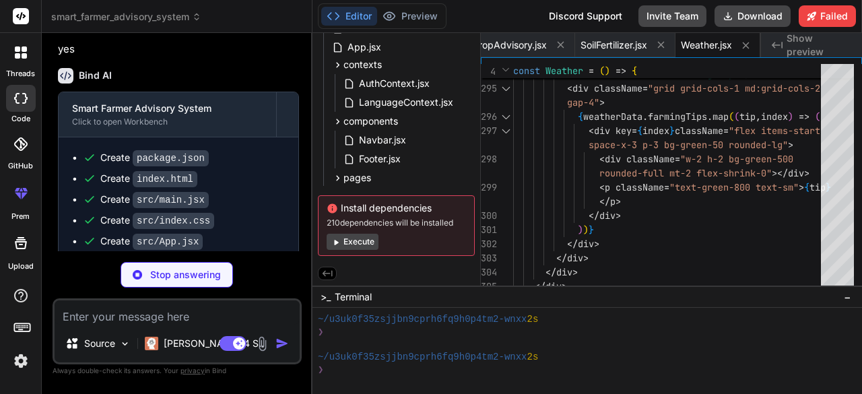
scroll to position [2438, 0]
click at [292, 138] on button at bounding box center [288, 116] width 22 height 44
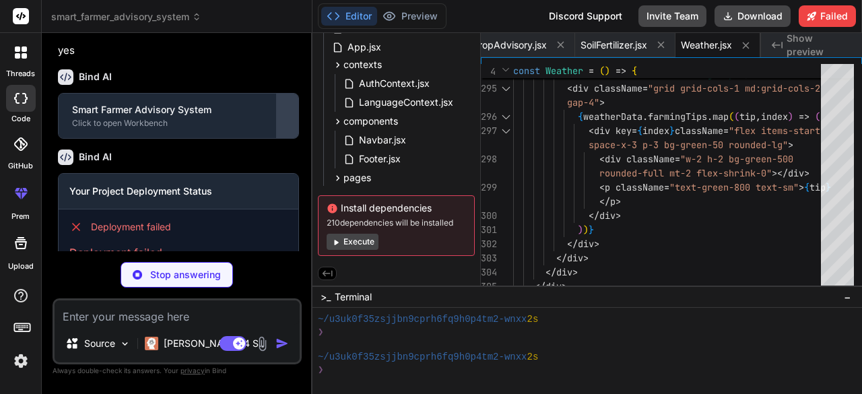
click at [292, 138] on button at bounding box center [288, 116] width 22 height 44
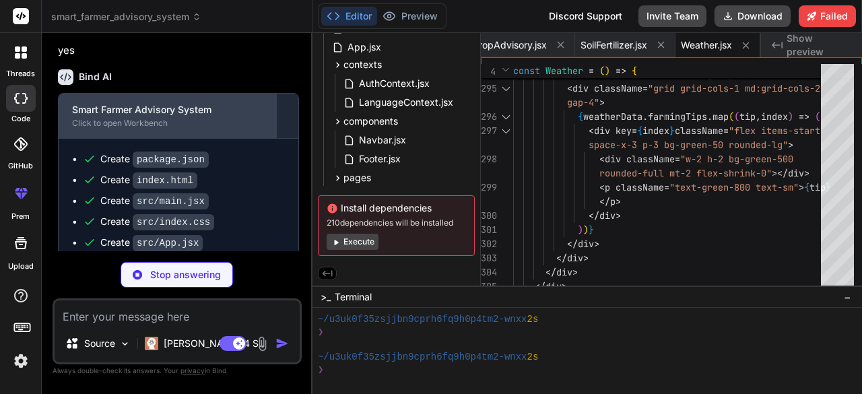
click at [238, 138] on div "Smart Farmer Advisory System Click to open Workbench" at bounding box center [168, 116] width 218 height 44
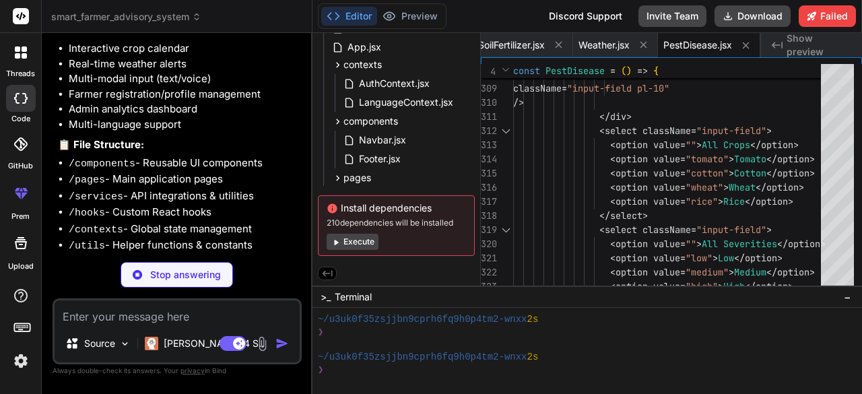
scroll to position [2108, 0]
click at [237, 133] on li "Multi-language support" at bounding box center [184, 124] width 230 height 15
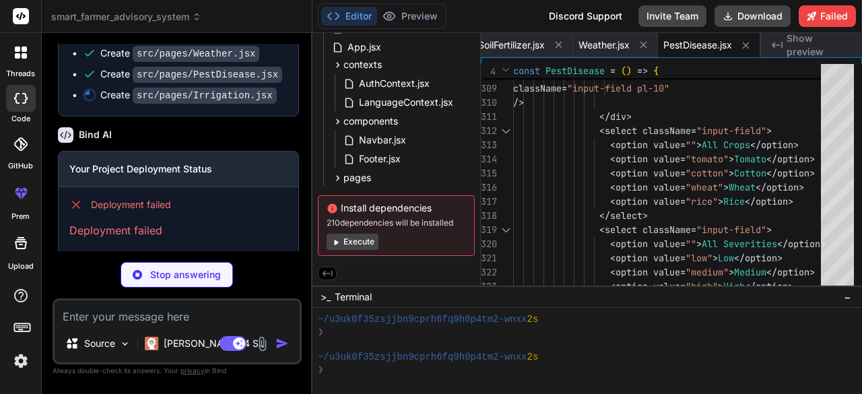
scroll to position [2927, 0]
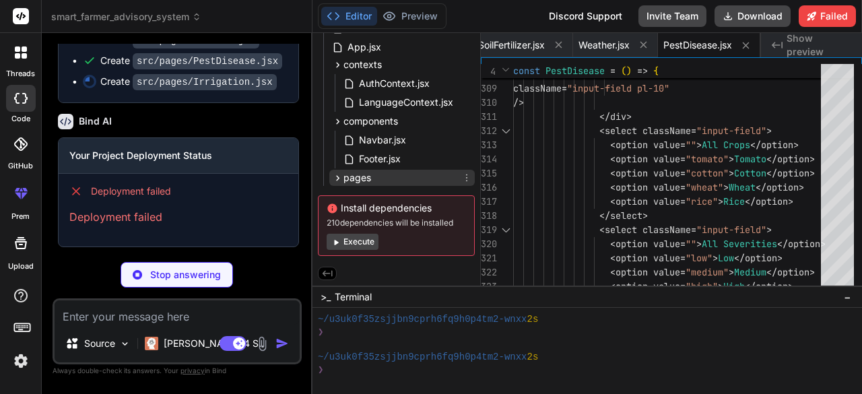
click at [405, 177] on div "pages" at bounding box center [401, 178] width 145 height 16
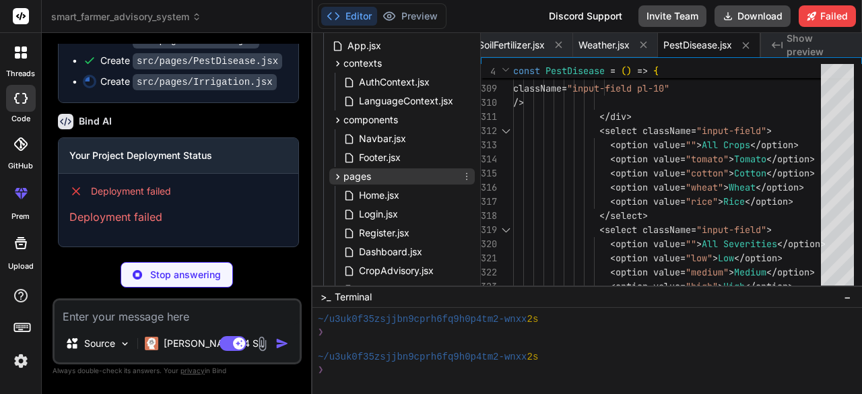
scroll to position [292, 0]
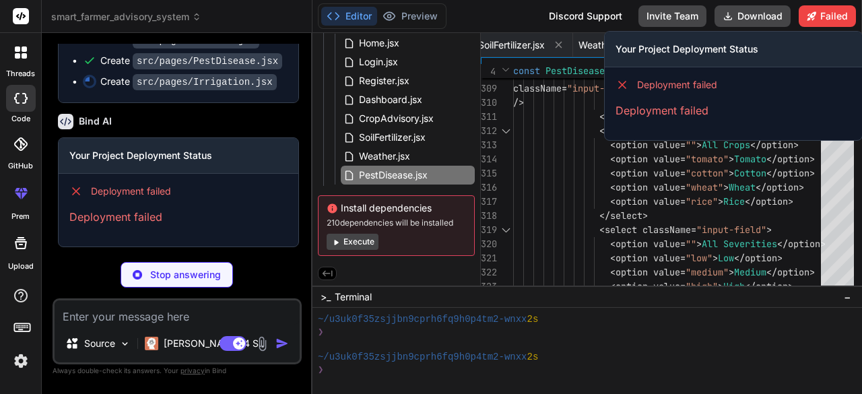
click at [684, 86] on span "Deployment failed" at bounding box center [677, 84] width 80 height 13
click at [669, 110] on p "Deployment failed" at bounding box center [733, 110] width 236 height 16
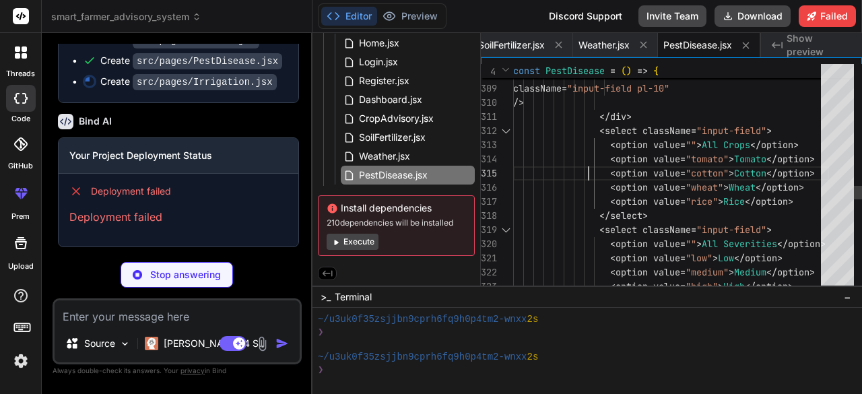
scroll to position [0, 0]
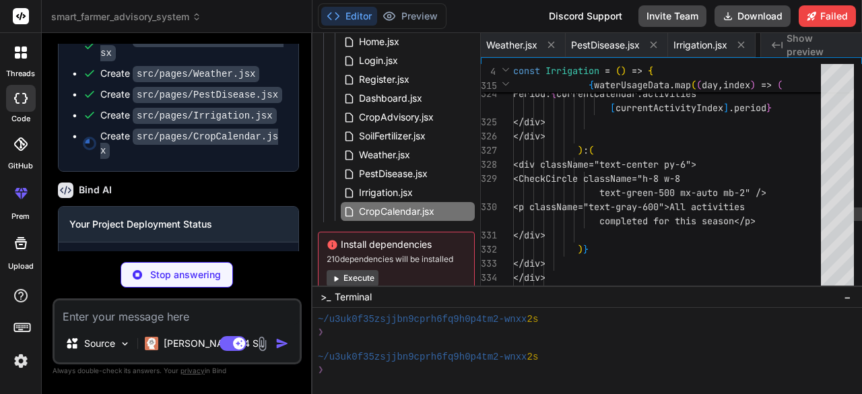
scroll to position [0, 1472]
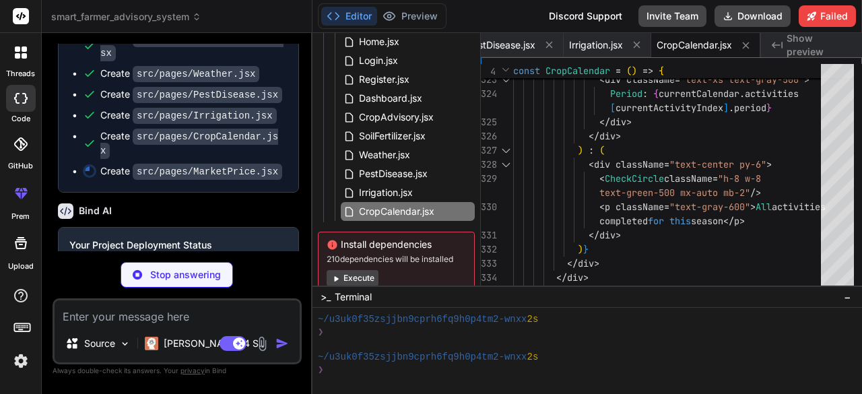
click at [229, 112] on code "src/pages/Irrigation.jsx" at bounding box center [205, 116] width 144 height 16
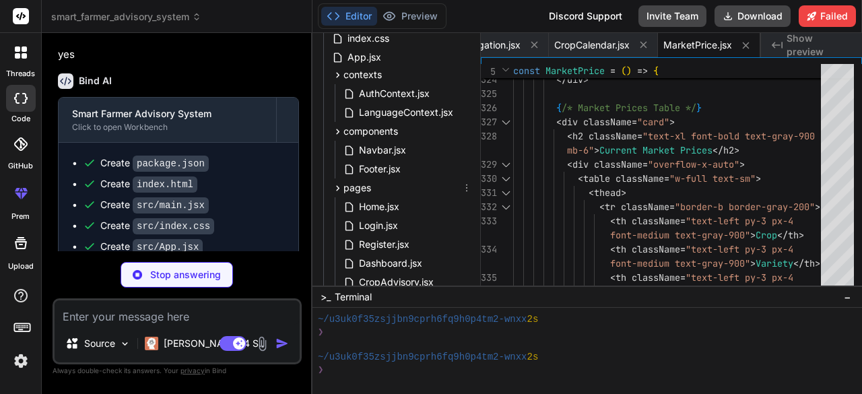
scroll to position [125, 0]
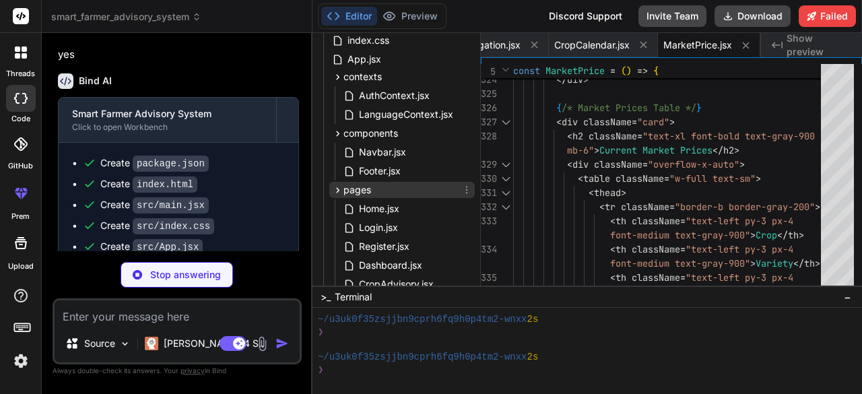
click at [428, 184] on div "pages" at bounding box center [401, 190] width 145 height 16
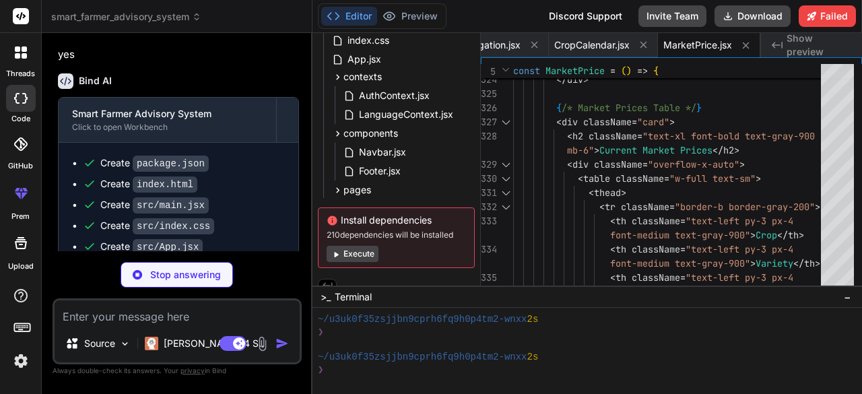
click at [353, 250] on button "Execute" at bounding box center [353, 254] width 52 height 16
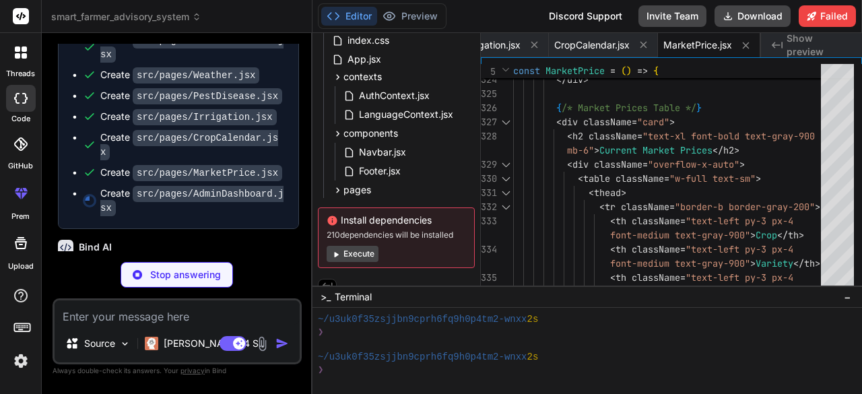
scroll to position [2892, 0]
click at [376, 182] on div "pages" at bounding box center [401, 190] width 145 height 16
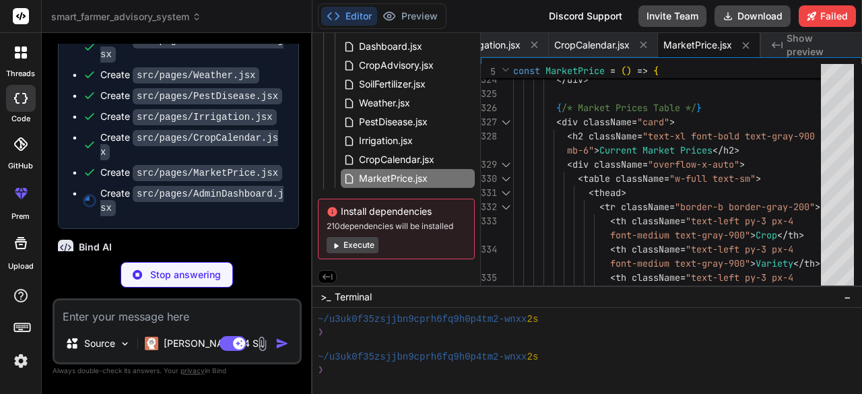
scroll to position [348, 0]
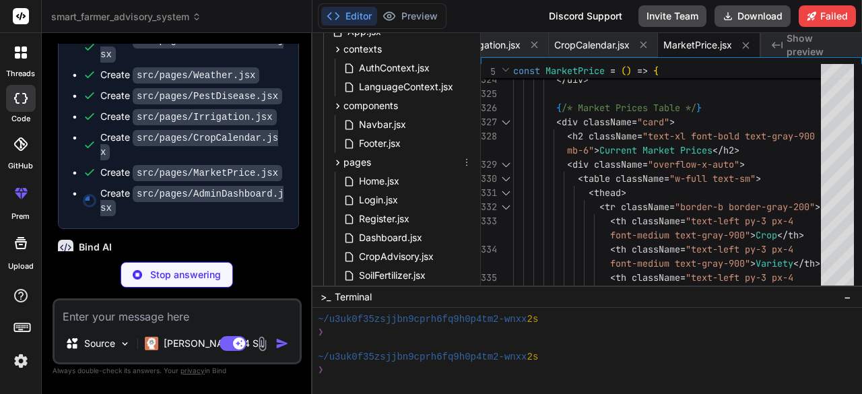
click at [407, 158] on div "pages" at bounding box center [401, 162] width 145 height 16
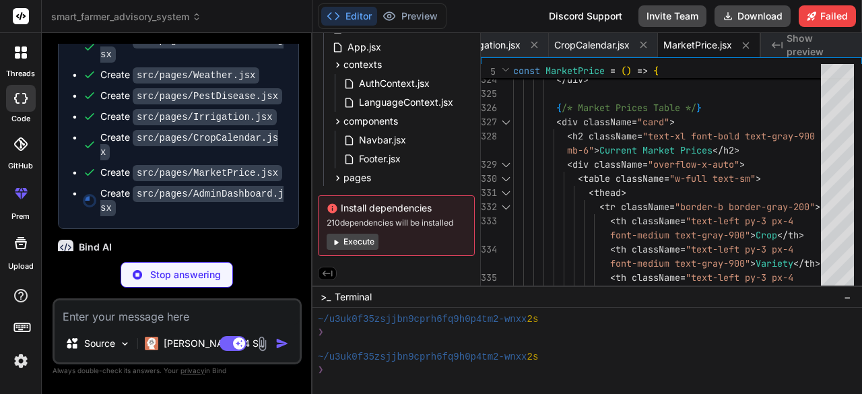
scroll to position [0, 1700]
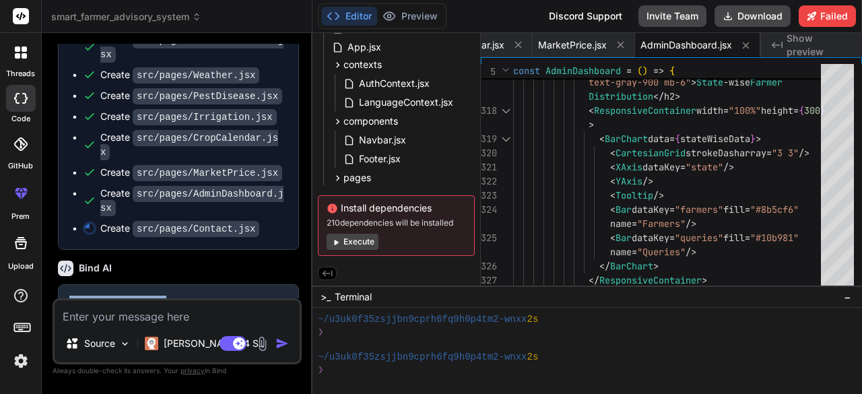
drag, startPoint x: 164, startPoint y: 267, endPoint x: 202, endPoint y: 241, distance: 46.1
click at [202, 250] on div "Bind AI Your Project Deployment Status Deployment failed Deployment failed" at bounding box center [178, 322] width 241 height 144
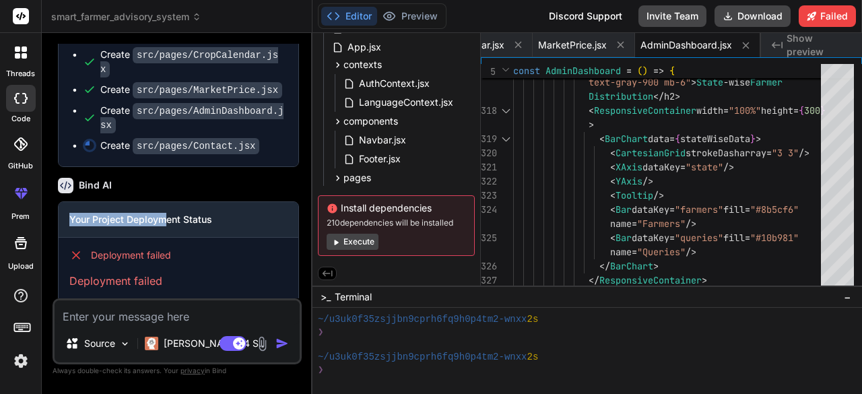
click at [252, 178] on div "Bind AI" at bounding box center [178, 185] width 241 height 15
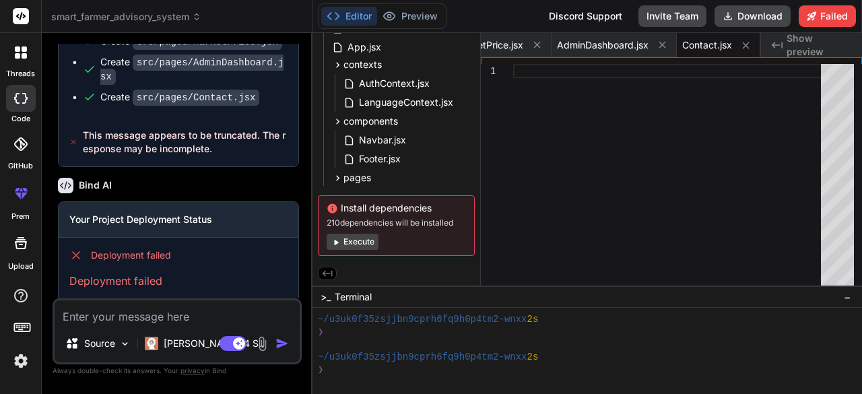
scroll to position [3000, 0]
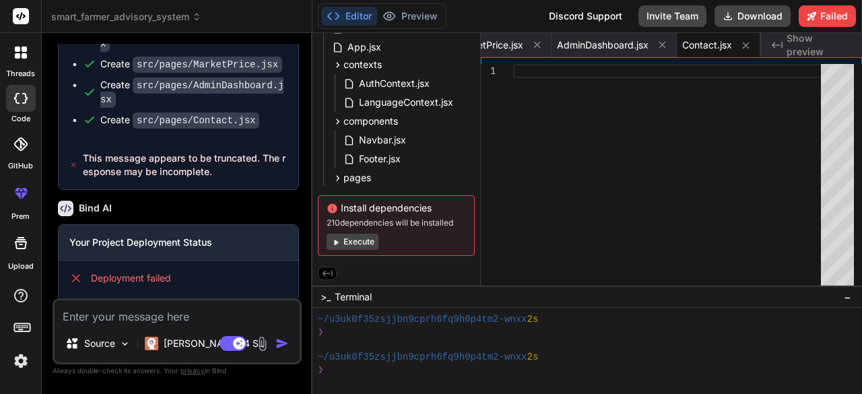
click at [179, 152] on span "This message appears to be truncated. The response may be incomplete." at bounding box center [185, 165] width 205 height 27
click at [170, 190] on div "Bind AI Your Project Deployment Status Deployment failed Deployment failed" at bounding box center [178, 262] width 241 height 144
click at [733, 20] on icon at bounding box center [728, 16] width 11 height 11
click at [688, 125] on div at bounding box center [671, 178] width 316 height 228
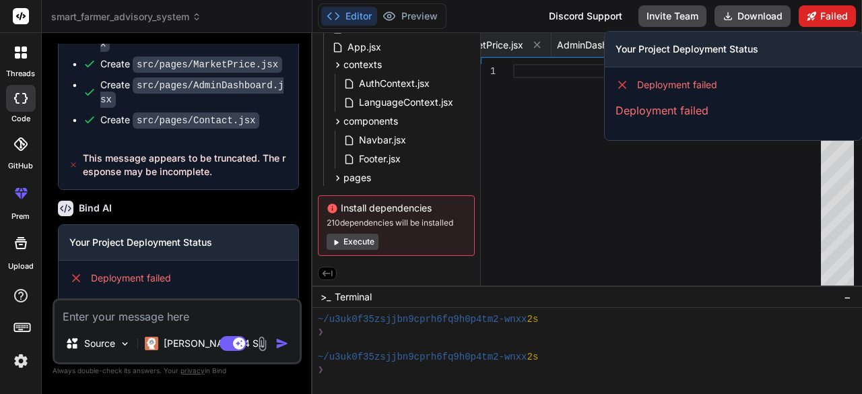
click at [815, 17] on icon at bounding box center [811, 15] width 9 height 9
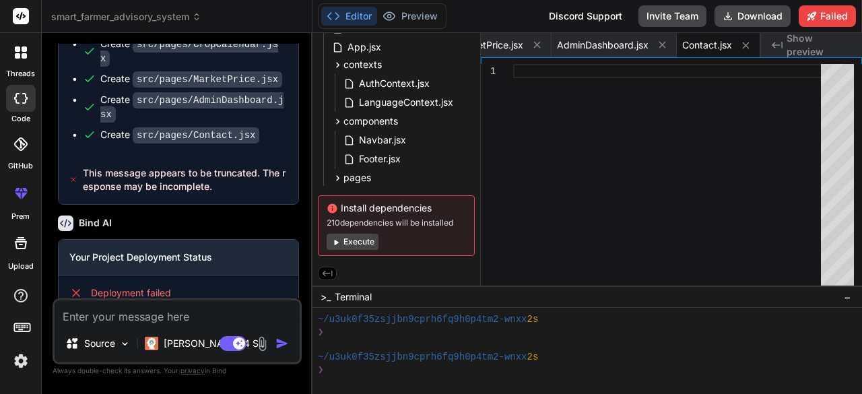
scroll to position [3023, 0]
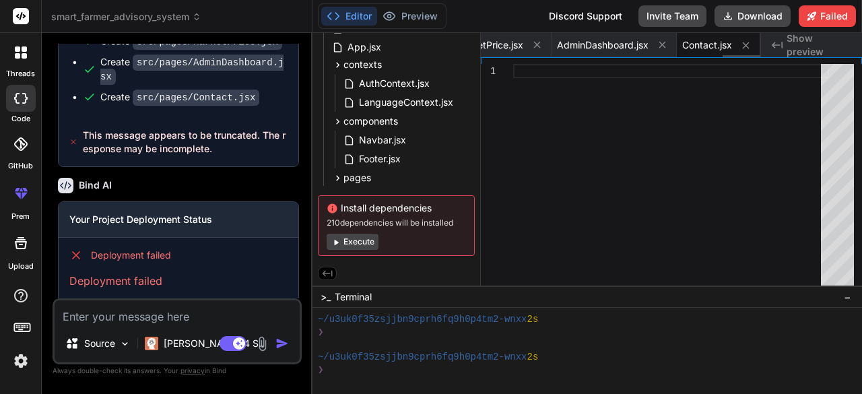
click at [706, 41] on span "Contact.jsx" at bounding box center [707, 44] width 50 height 13
click at [625, 46] on span "AdminDashboard.jsx" at bounding box center [603, 44] width 92 height 13
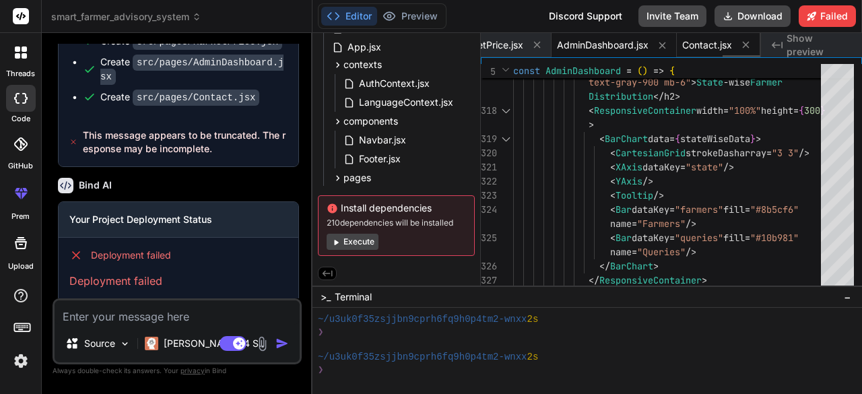
click at [727, 51] on span "Contact.jsx" at bounding box center [707, 44] width 50 height 13
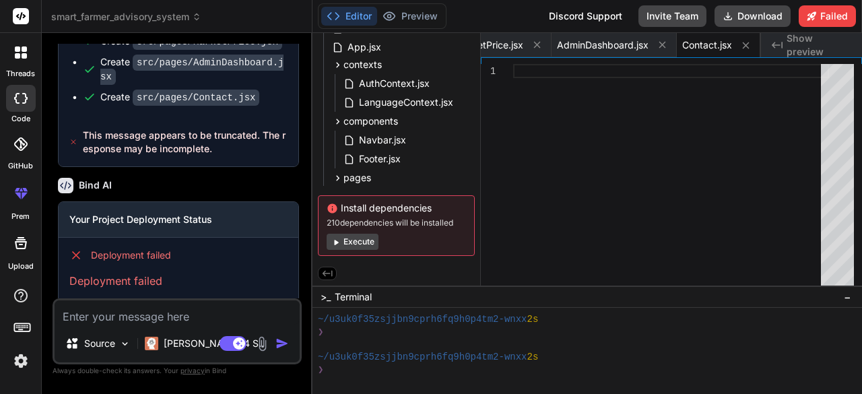
click at [362, 243] on button "Execute" at bounding box center [353, 242] width 52 height 16
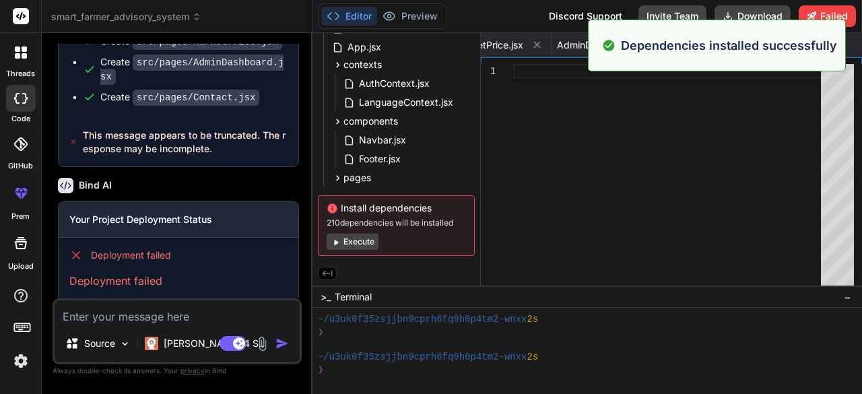
scroll to position [0, 0]
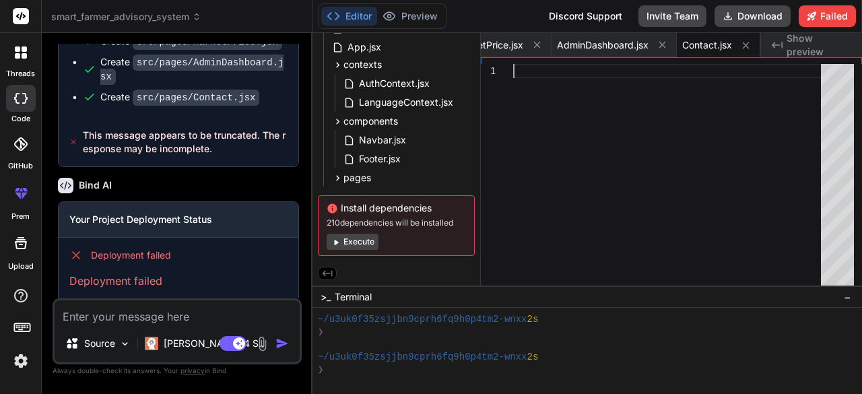
click at [537, 147] on div at bounding box center [671, 178] width 316 height 228
click at [793, 48] on span "Show preview" at bounding box center [819, 45] width 65 height 27
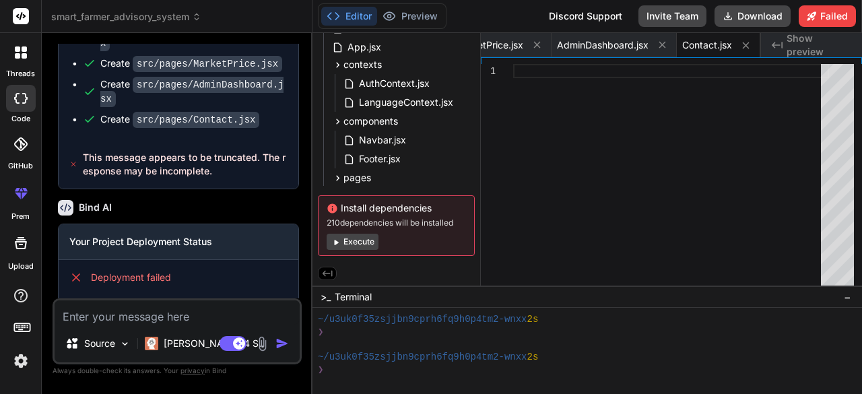
scroll to position [3001, 0]
click at [167, 343] on p "[PERSON_NAME] 4 S.." at bounding box center [214, 343] width 100 height 13
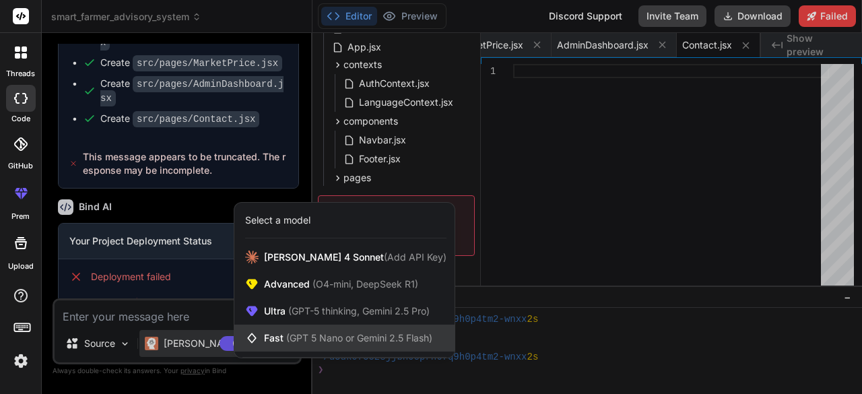
click at [331, 325] on div "Fast (GPT 5 Nano or Gemini 2.5 Flash)" at bounding box center [344, 338] width 220 height 27
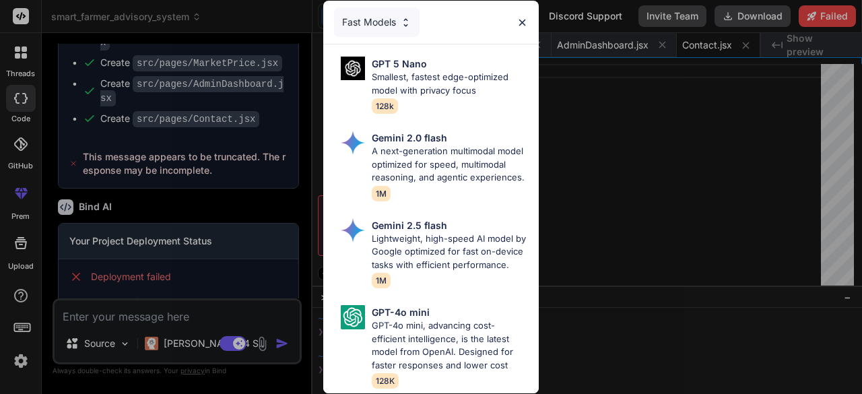
click at [172, 332] on div "Fast Models GPT 5 Nano Smallest, fastest edge-optimized model with privacy focu…" at bounding box center [431, 197] width 862 height 394
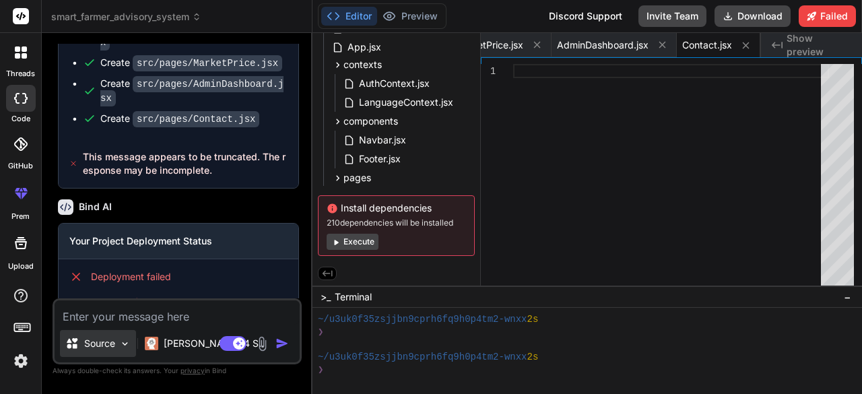
click at [93, 348] on p "Source" at bounding box center [99, 343] width 31 height 13
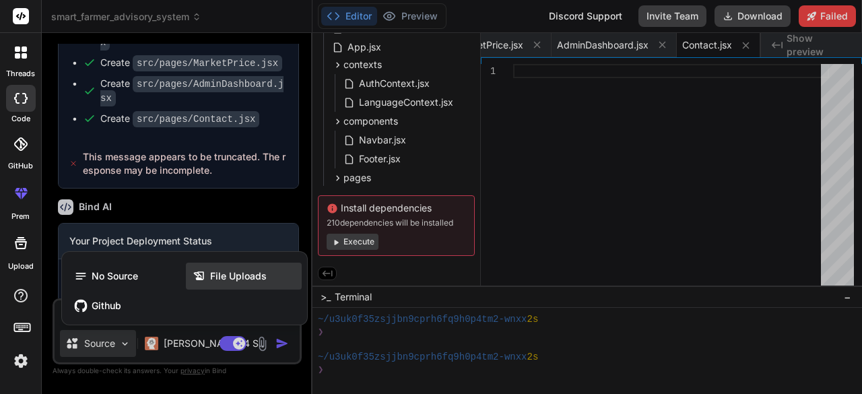
click at [262, 270] on span "File Uploads" at bounding box center [238, 275] width 57 height 13
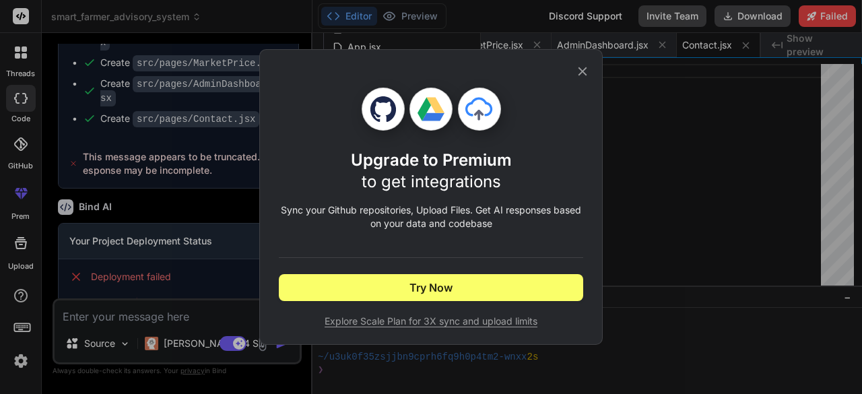
click at [625, 204] on div "Upgrade to Premium to get integrations Sync your Github repositories, Upload Fi…" at bounding box center [431, 197] width 862 height 394
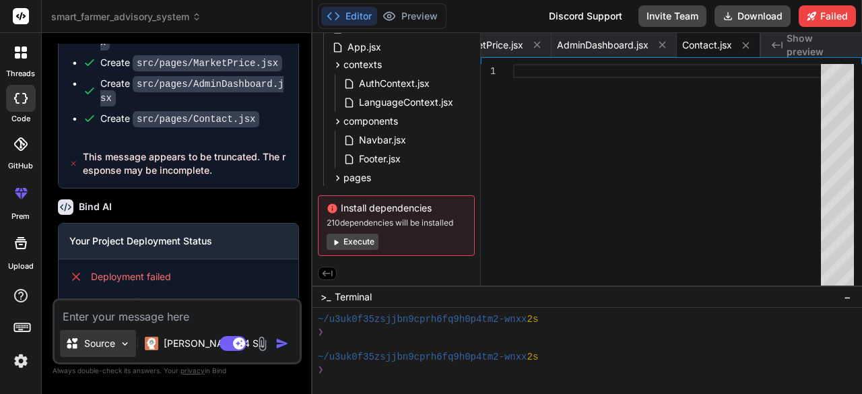
click at [89, 332] on div "Source" at bounding box center [98, 343] width 76 height 27
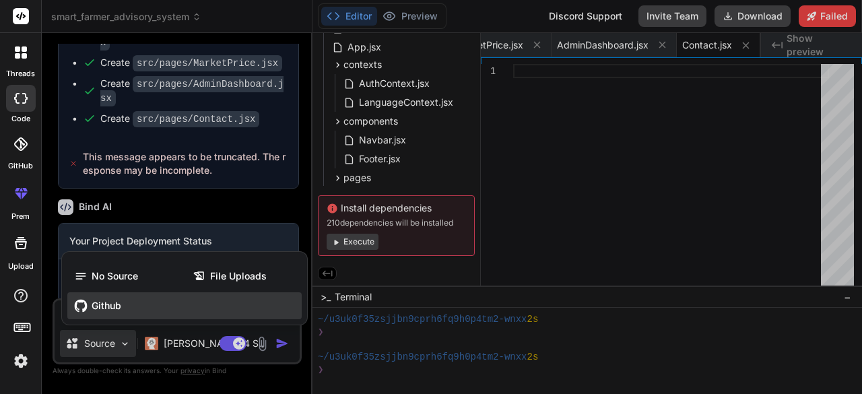
click at [110, 303] on span "Github" at bounding box center [107, 305] width 30 height 13
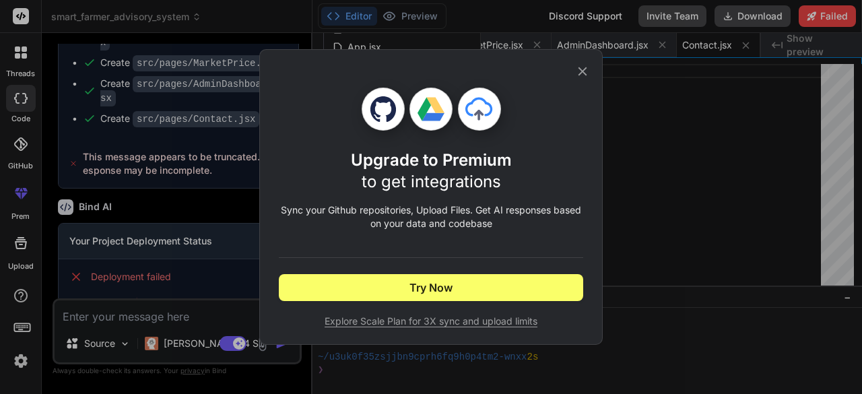
click at [692, 123] on div "Upgrade to Premium to get integrations Sync your Github repositories, Upload Fi…" at bounding box center [431, 197] width 862 height 394
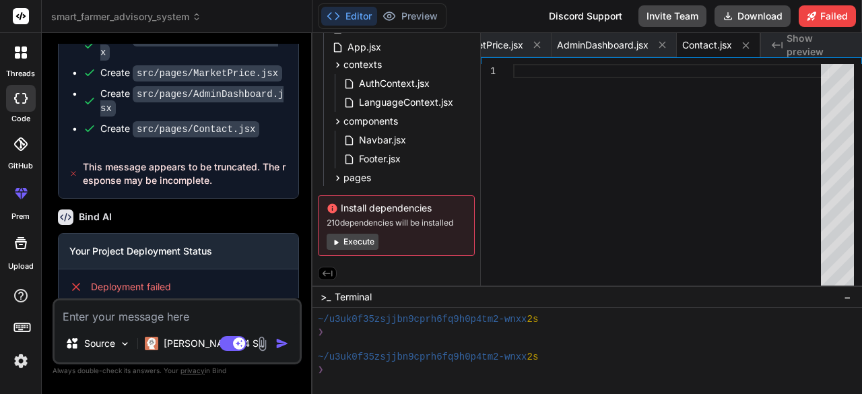
scroll to position [3023, 0]
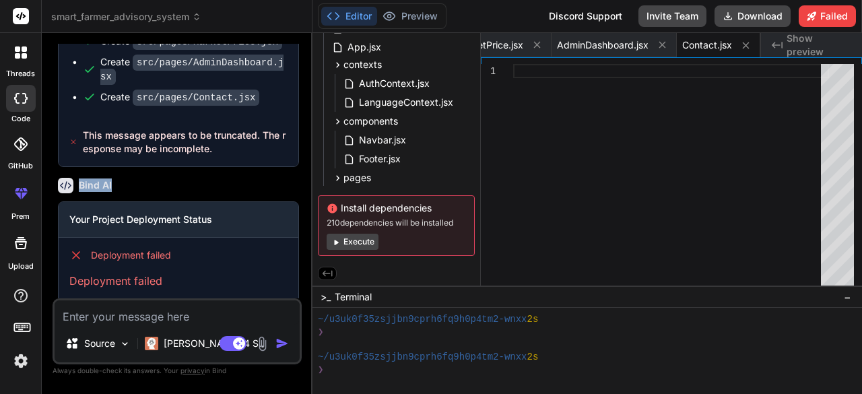
drag, startPoint x: 150, startPoint y: 156, endPoint x: 225, endPoint y: 123, distance: 81.4
click at [225, 123] on div "You hello Bind AI Hello! 👋 I'm Bind AI, your expert software development assist…" at bounding box center [178, 171] width 246 height 255
click at [225, 129] on span "This message appears to be truncated. The response may be incomplete." at bounding box center [185, 142] width 205 height 27
click at [259, 345] on img at bounding box center [262, 343] width 15 height 15
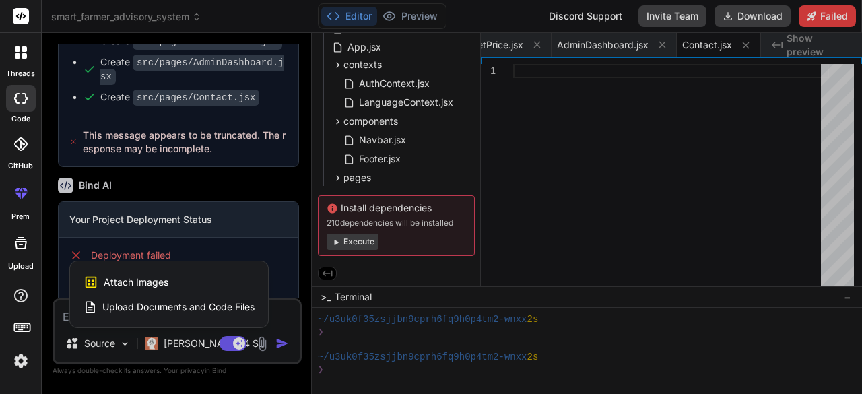
click at [235, 304] on span "Upload Documents and Code Files" at bounding box center [178, 306] width 152 height 13
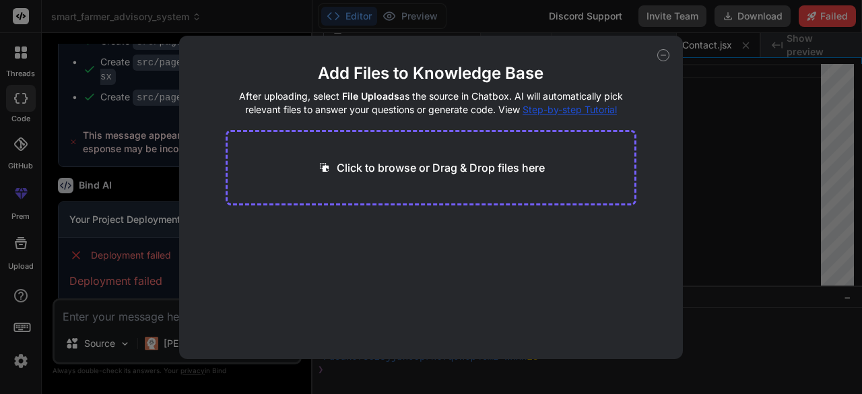
click at [391, 166] on p "Click to browse or Drag & Drop files here" at bounding box center [441, 168] width 208 height 16
click at [413, 167] on p "Click to browse or Drag & Drop files here" at bounding box center [441, 168] width 208 height 16
click at [347, 167] on p "Click to browse or Drag & Drop files here" at bounding box center [441, 168] width 208 height 16
click at [431, 166] on p "Click to browse or Drag & Drop files here" at bounding box center [441, 168] width 208 height 16
click at [358, 162] on p "Click to browse or Drag & Drop files here" at bounding box center [441, 168] width 208 height 16
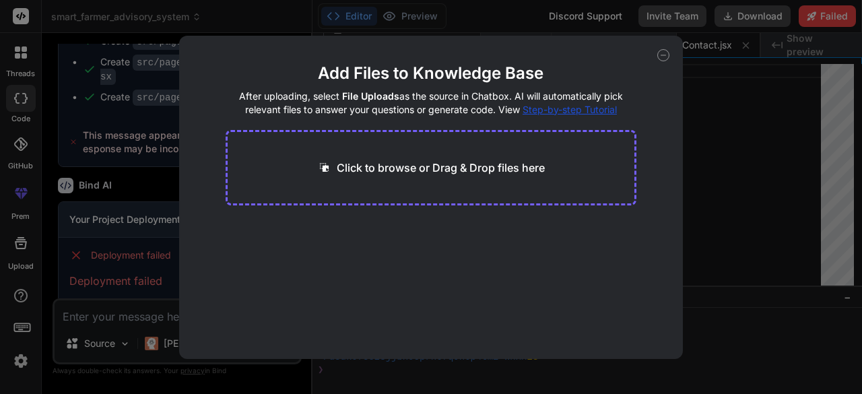
click at [721, 192] on div "Add Files to Knowledge Base After uploading, select File Uploads as the source …" at bounding box center [431, 197] width 862 height 394
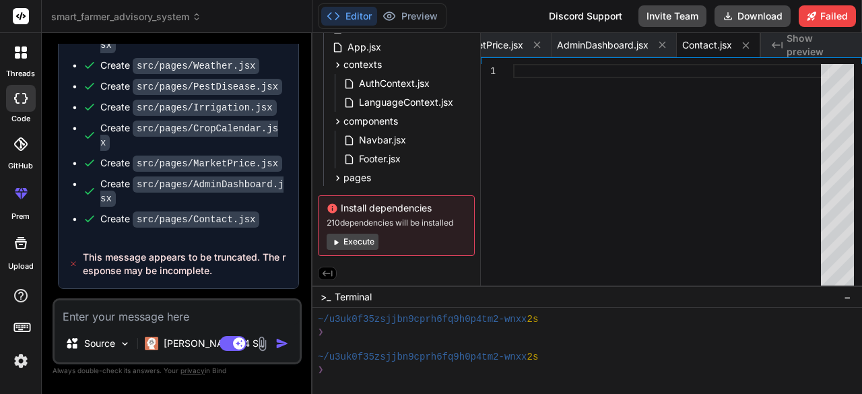
scroll to position [2900, 0]
click at [190, 251] on span "This message appears to be truncated. The response may be incomplete." at bounding box center [185, 264] width 205 height 27
click at [201, 252] on span "This message appears to be truncated. The response may be incomplete." at bounding box center [185, 264] width 205 height 27
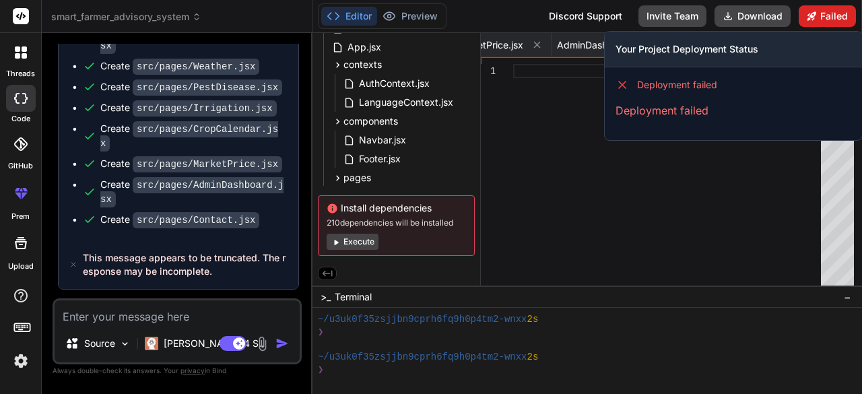
click at [836, 19] on button "Failed" at bounding box center [827, 16] width 57 height 22
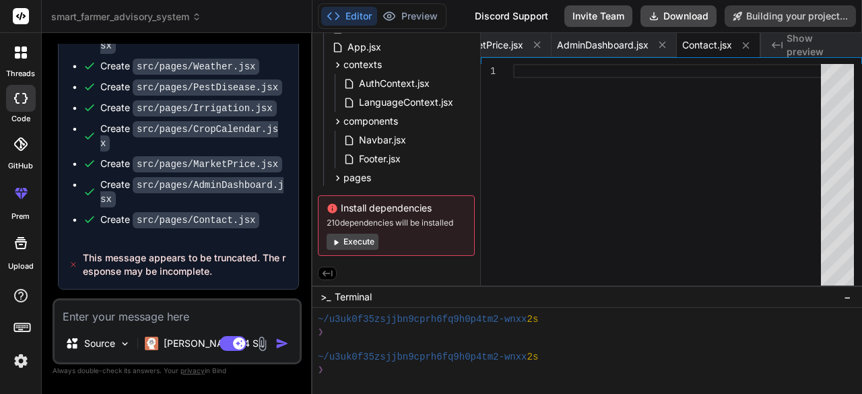
click at [368, 239] on button "Execute" at bounding box center [353, 242] width 52 height 16
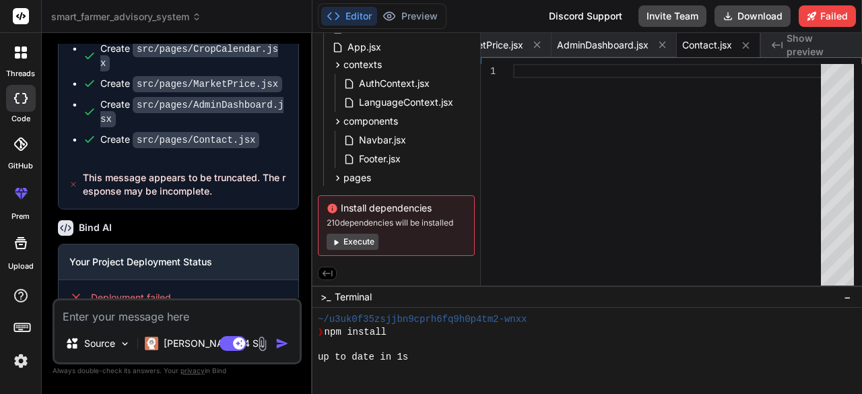
scroll to position [2980, 0]
click at [25, 102] on icon at bounding box center [24, 98] width 5 height 11
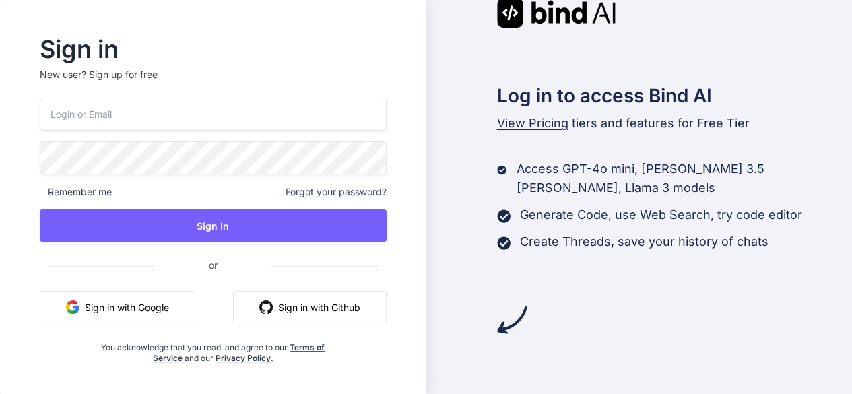
click at [148, 299] on button "Sign in with Google" at bounding box center [118, 307] width 156 height 32
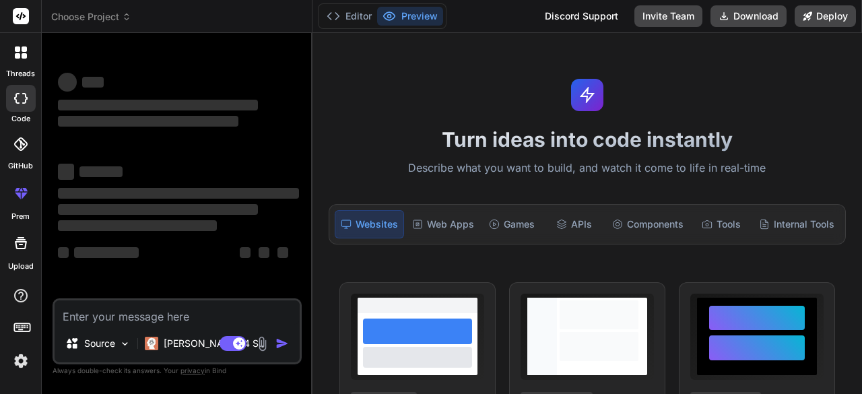
type textarea "x"
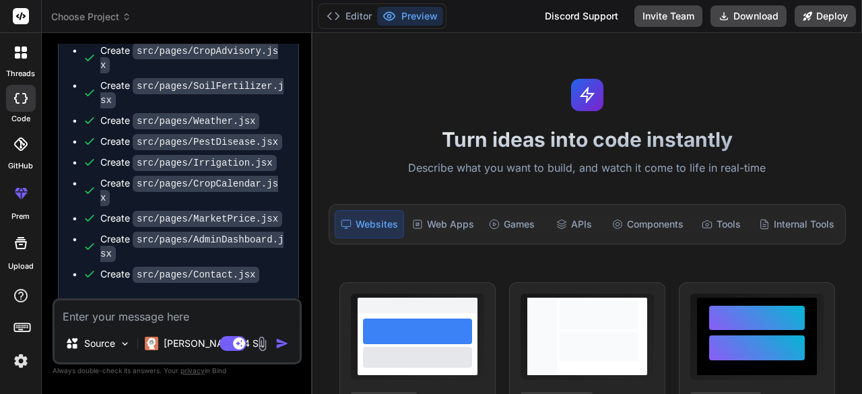
scroll to position [2869, 0]
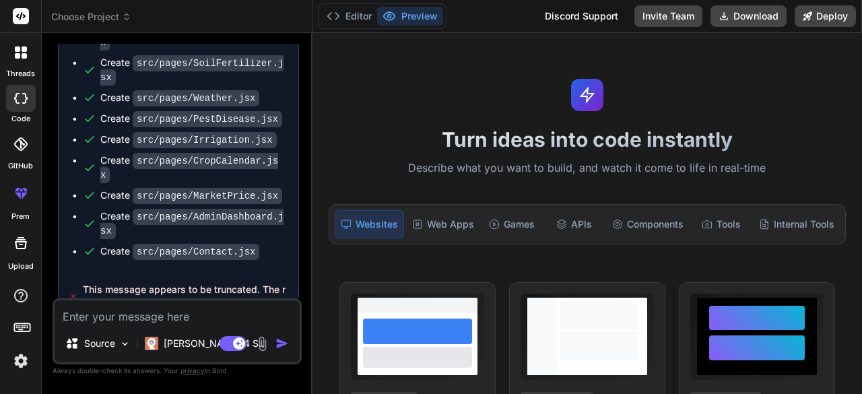
type textarea "Crop selection advisory Soil and fertilizer recommdentation whether forecasting…"
type textarea "x"
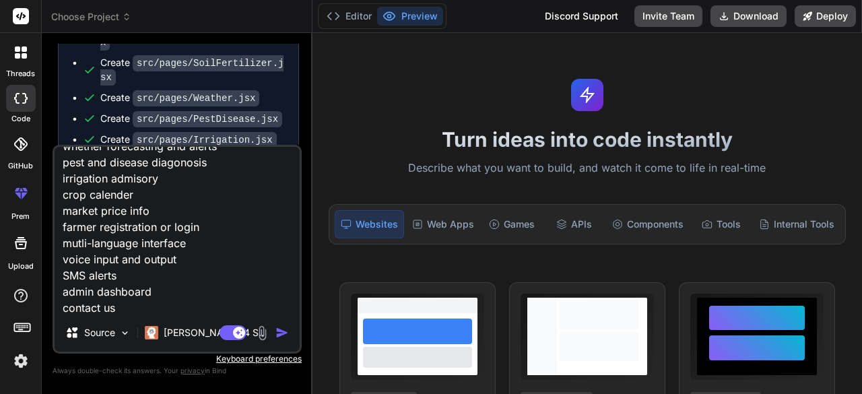
type textarea "x"
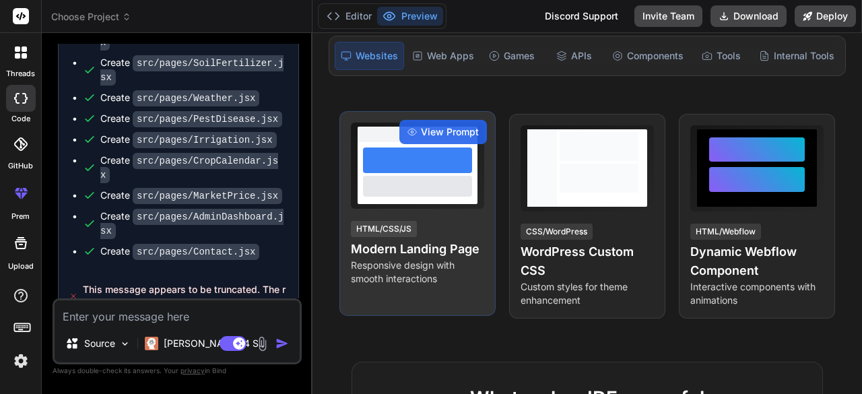
scroll to position [206, 0]
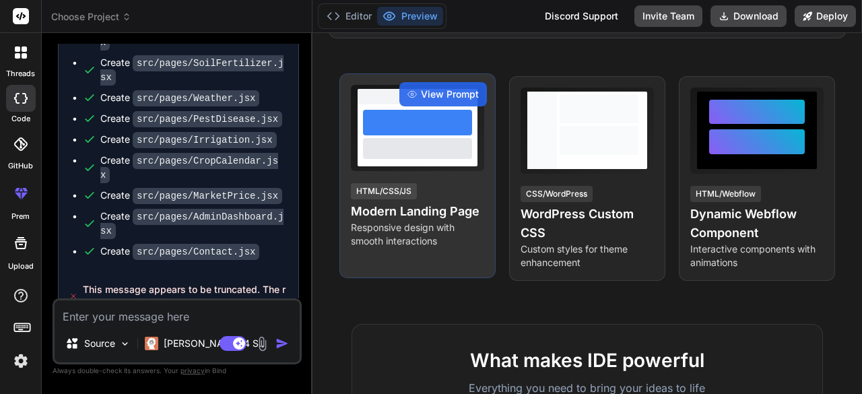
click at [448, 170] on div "View Prompt HTML/CSS/JS Modern Landing Page Responsive design with smooth inter…" at bounding box center [417, 175] width 156 height 205
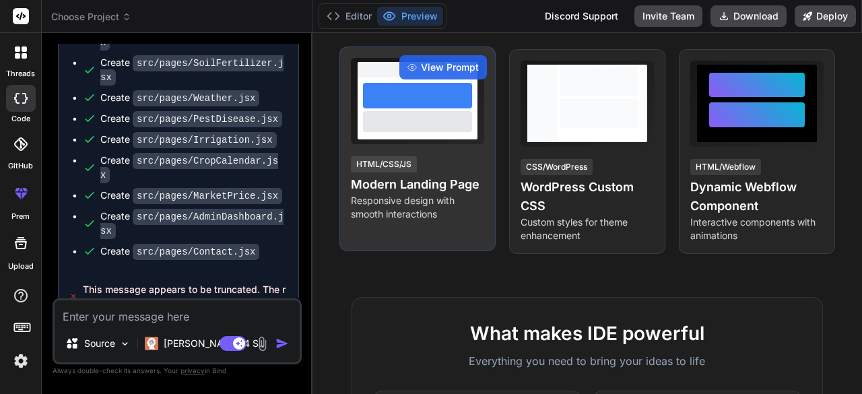
scroll to position [224, 0]
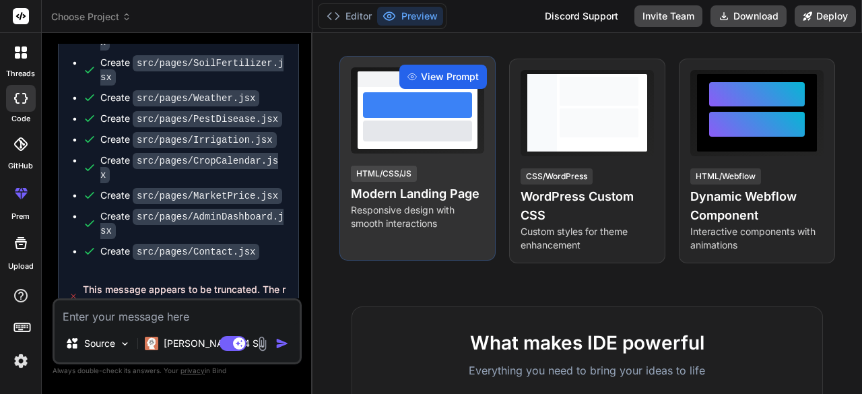
click at [457, 80] on span "View Prompt" at bounding box center [450, 76] width 58 height 13
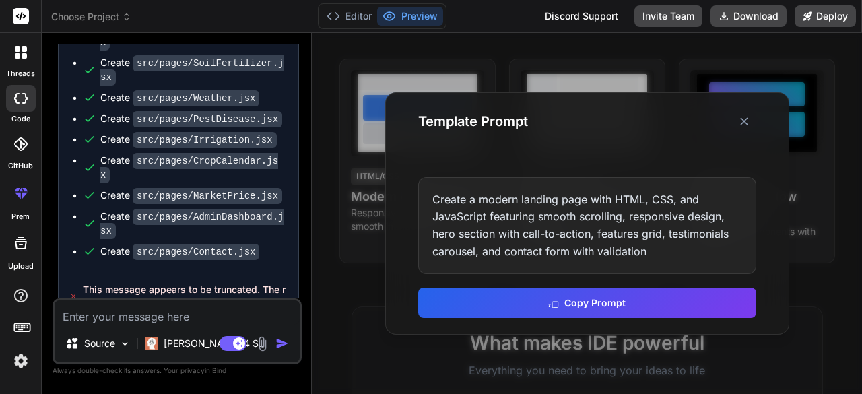
click at [528, 201] on div "Create a modern landing page with HTML, CSS, and JavaScript featuring smooth sc…" at bounding box center [587, 225] width 338 height 97
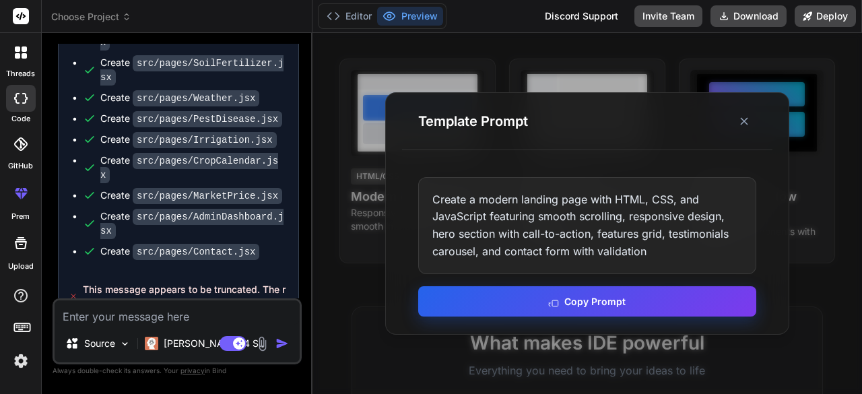
click at [587, 295] on button "Copy Prompt" at bounding box center [587, 301] width 338 height 30
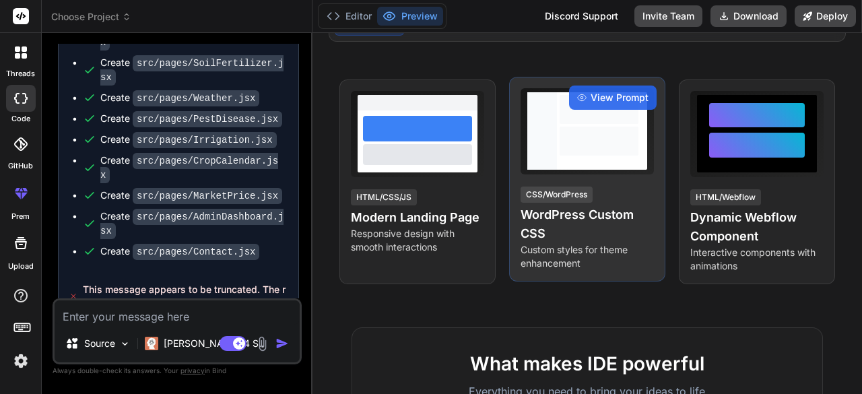
scroll to position [202, 0]
